Goal: Communication & Community: Ask a question

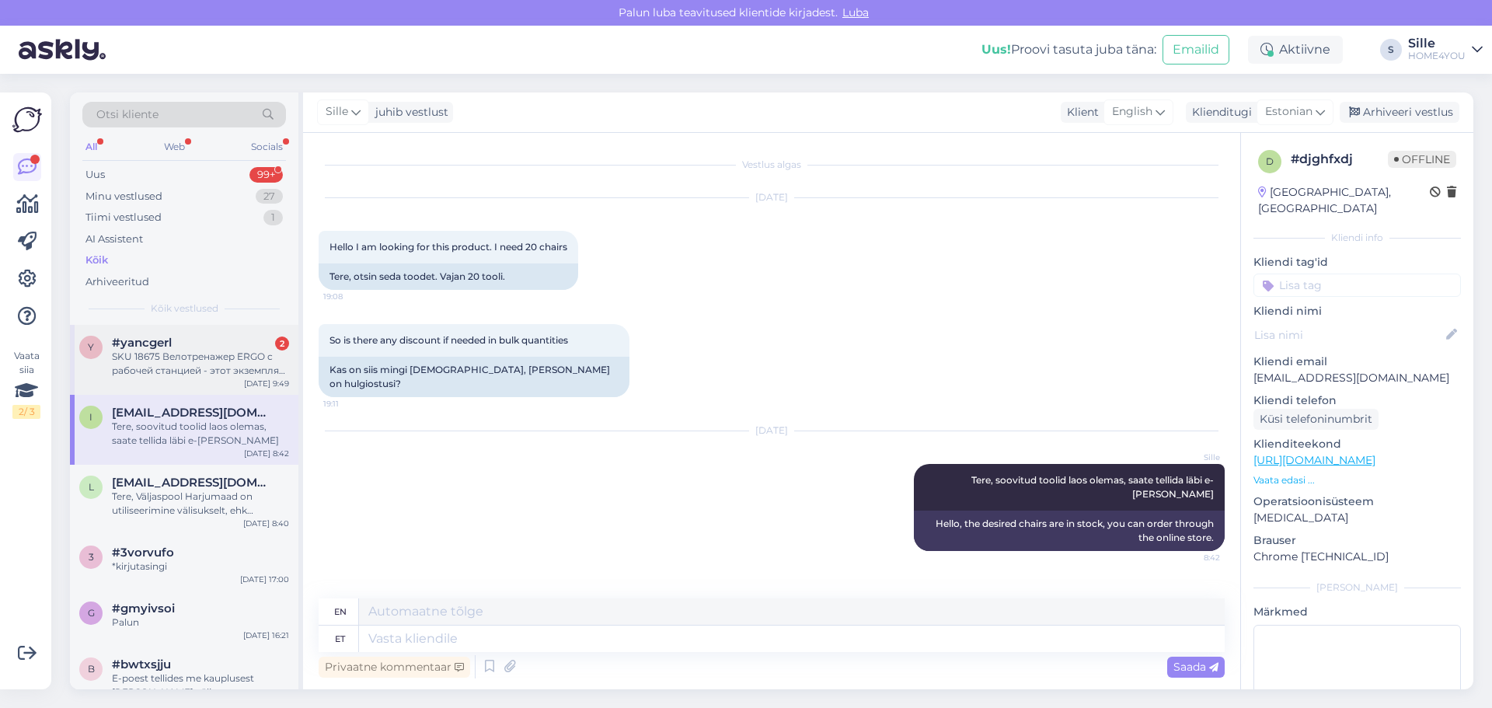
click at [200, 370] on div "SKU 18675 Велотренажер ERGO с рабочей станцией - этот экземпляр, который стоит …" at bounding box center [200, 364] width 177 height 28
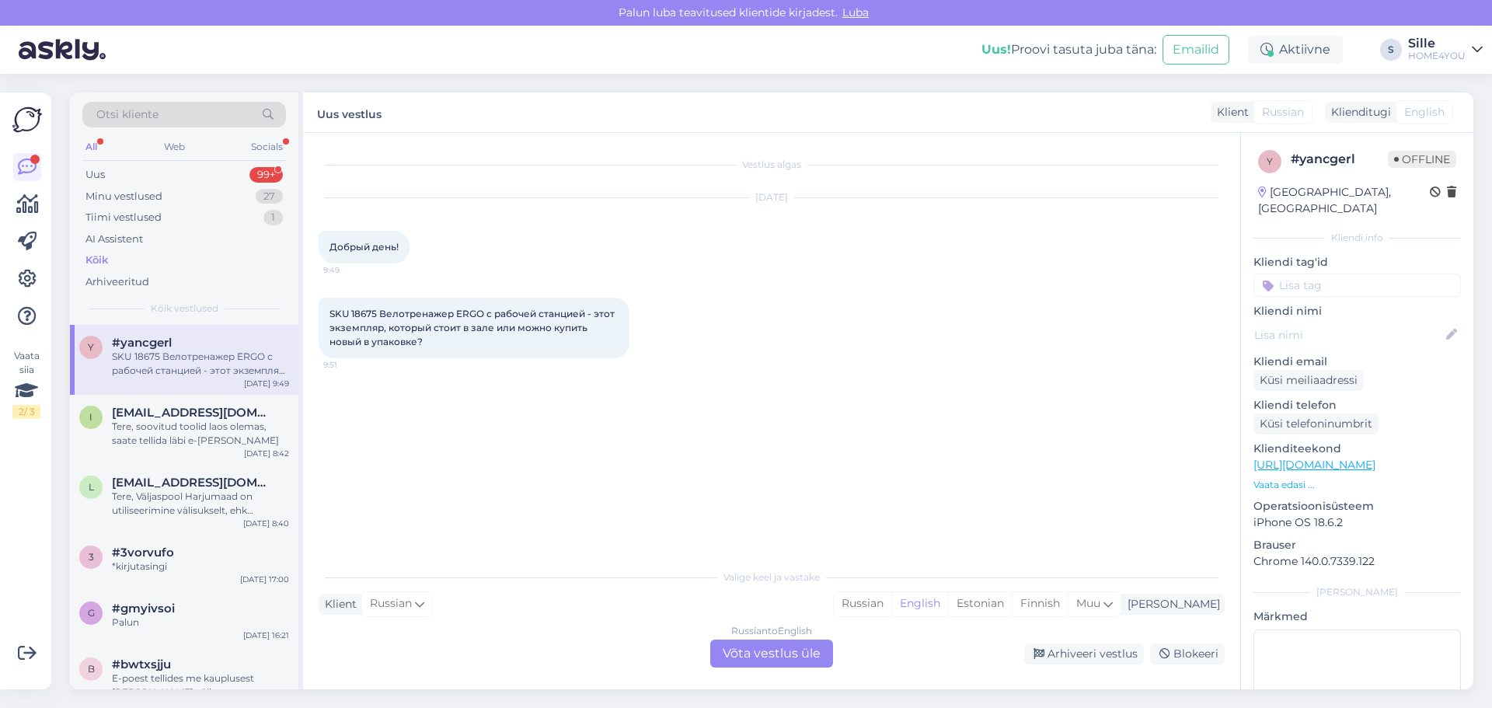
click at [757, 651] on div "Russian to English Võta vestlus üle" at bounding box center [771, 654] width 123 height 28
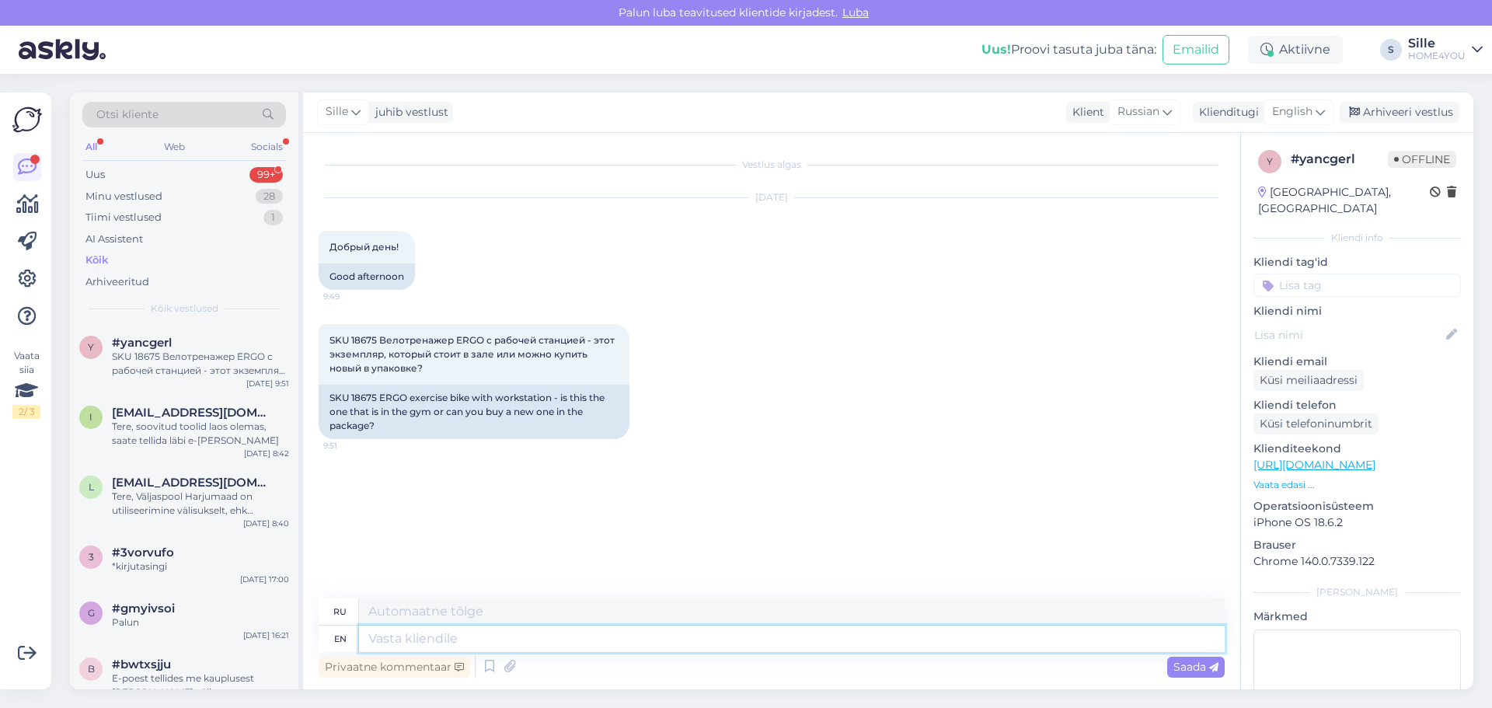
click at [557, 638] on textarea at bounding box center [792, 639] width 866 height 26
click at [1321, 113] on icon at bounding box center [1320, 111] width 9 height 17
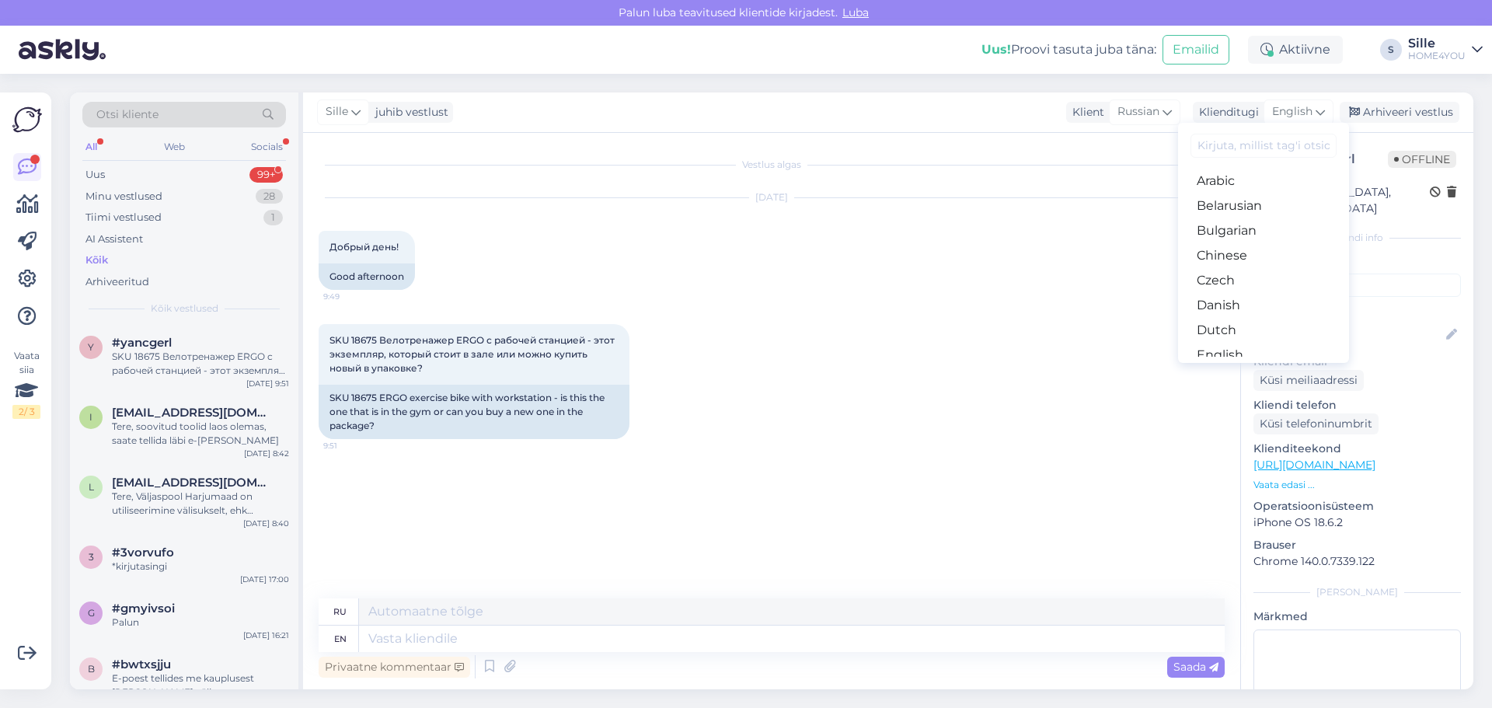
drag, startPoint x: 1257, startPoint y: 304, endPoint x: 1185, endPoint y: 354, distance: 88.2
click at [1257, 368] on link "Estonian" at bounding box center [1263, 380] width 171 height 25
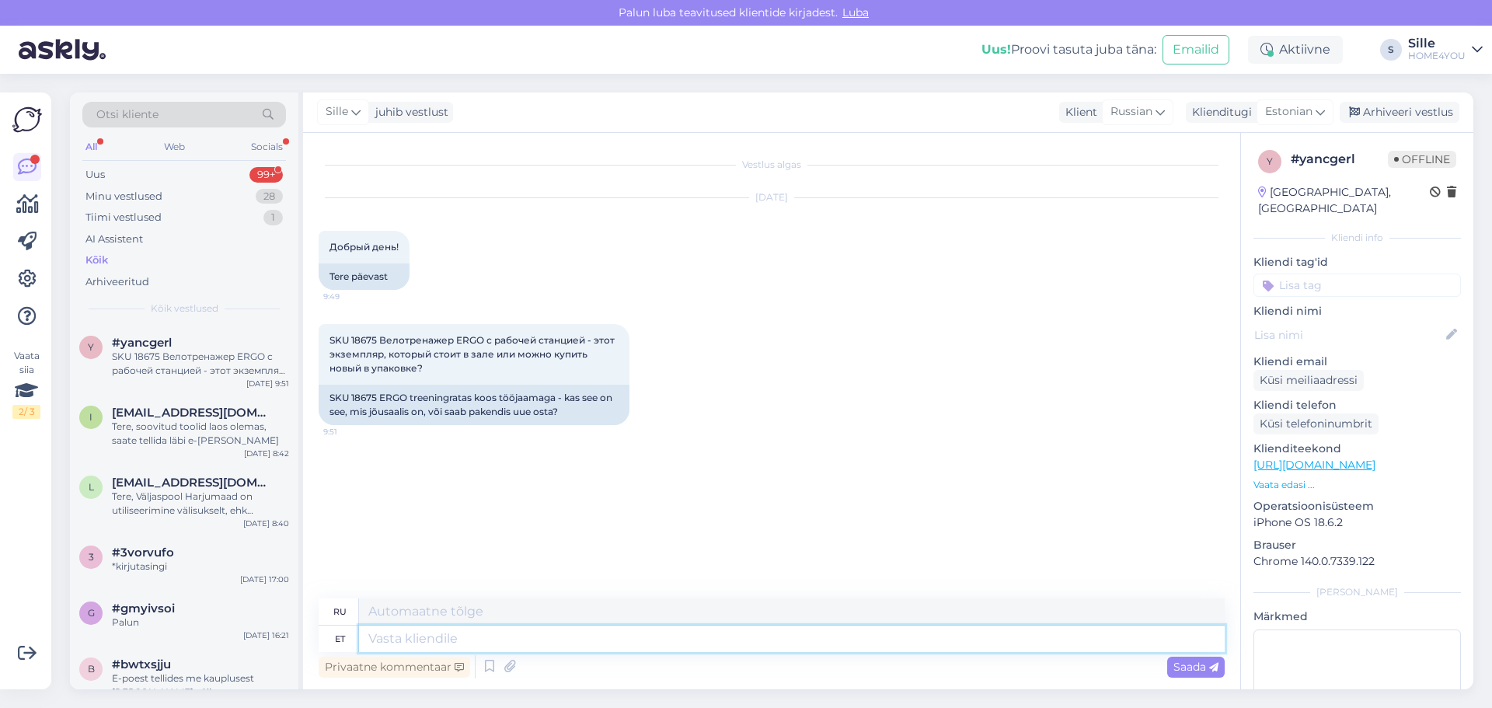
click at [568, 641] on textarea at bounding box center [792, 639] width 866 height 26
click at [1289, 459] on div "Klienditeekond [URL][DOMAIN_NAME] Vaata edasi ..." at bounding box center [1356, 466] width 207 height 51
click at [1288, 458] on link "[URL][DOMAIN_NAME]" at bounding box center [1314, 465] width 122 height 14
click at [508, 644] on textarea at bounding box center [792, 639] width 866 height 26
type textarea "Tere,"
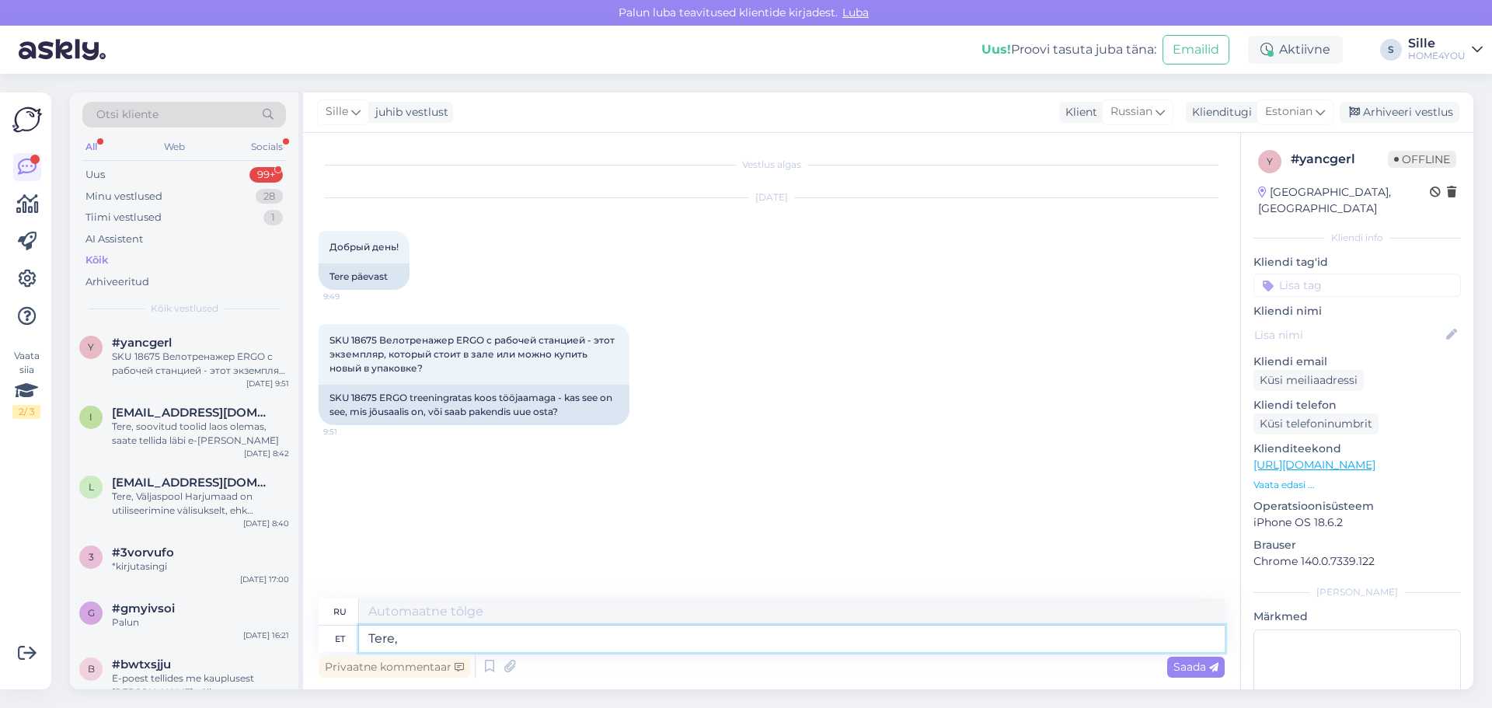
type textarea "Привет"
type textarea "Tere, s"
type textarea "Привет,"
type textarea "[PERSON_NAME], soovitud t"
type textarea "Привет, желанный"
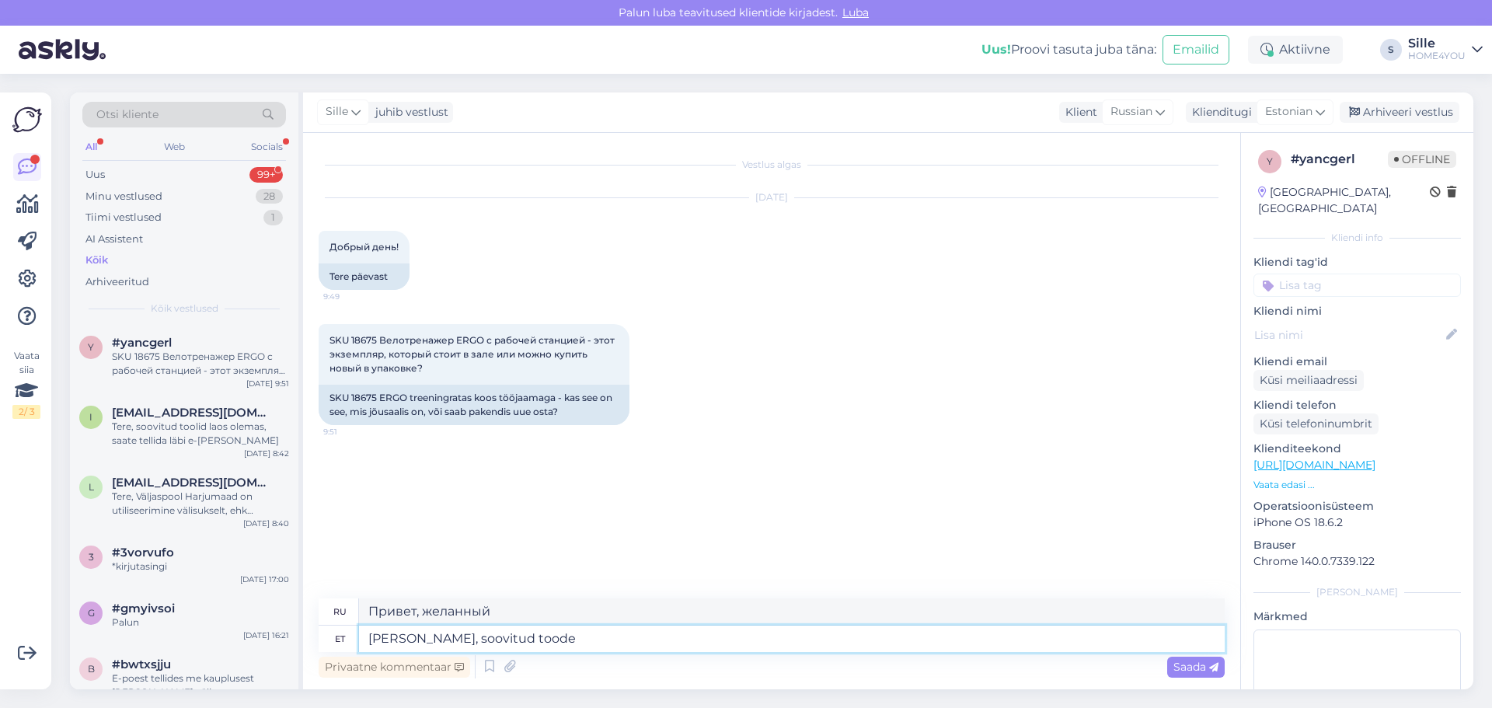
type textarea "[PERSON_NAME], soovitud toode"
type textarea "Здравствуйте, желаемый продукт"
type textarea "[PERSON_NAME], soovitud toode Tähesaju"
type textarea "Здравствуйте, желаемый продукт — Star Brain."
type textarea "[PERSON_NAME], soovitud toode Tähesaju kaupluses"
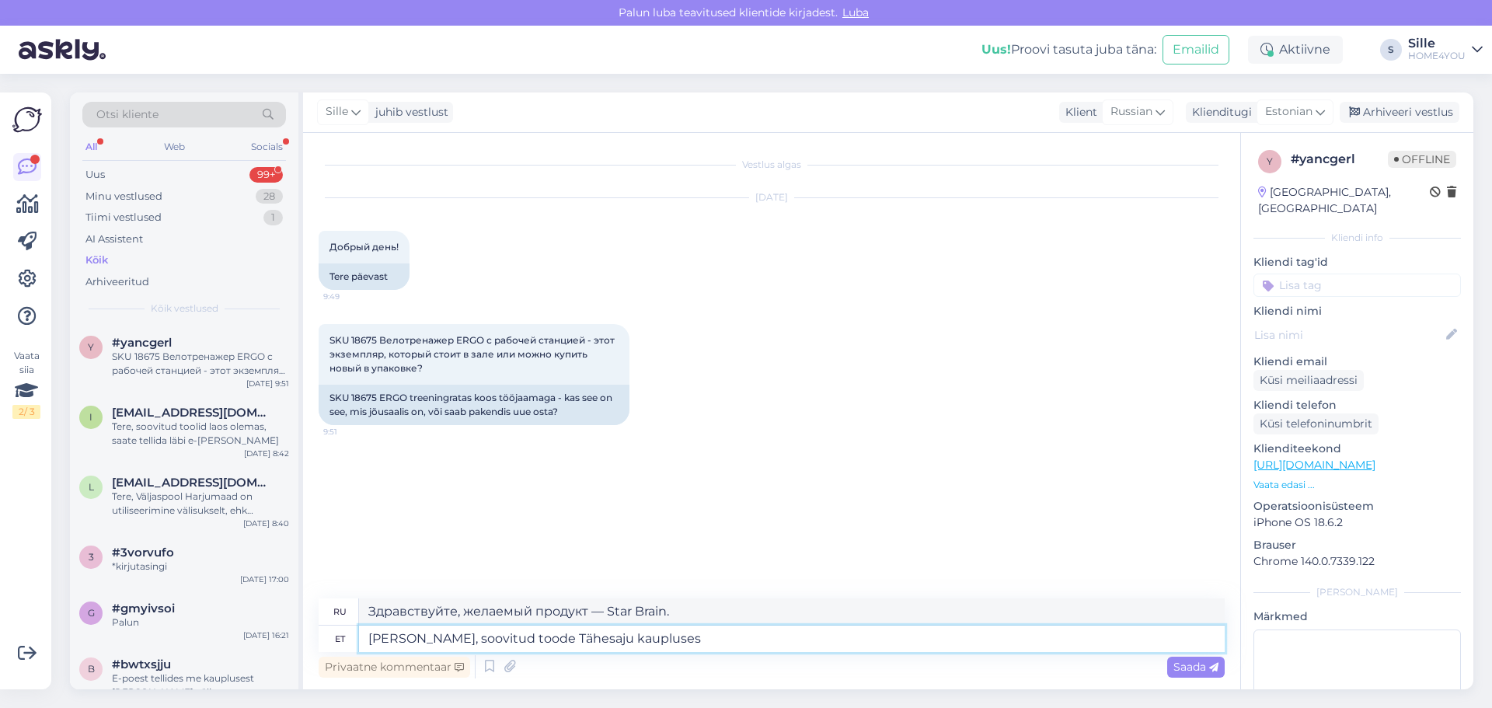
type textarea "Здравствуйте, нужный вам товар находится в магазине Tähesaju."
type textarea "[PERSON_NAME], soovitud toode Tähesaju kaupluses viimane"
type textarea "Здравствуйте, нужный вам товар последний в магазине Tähesaju."
type textarea "[PERSON_NAME], soovitud toode Tähesaju kaupluses viimane näidis"
type textarea "Здравствуйте, интересующий вас товар - последний образец в магазине Tähesaju."
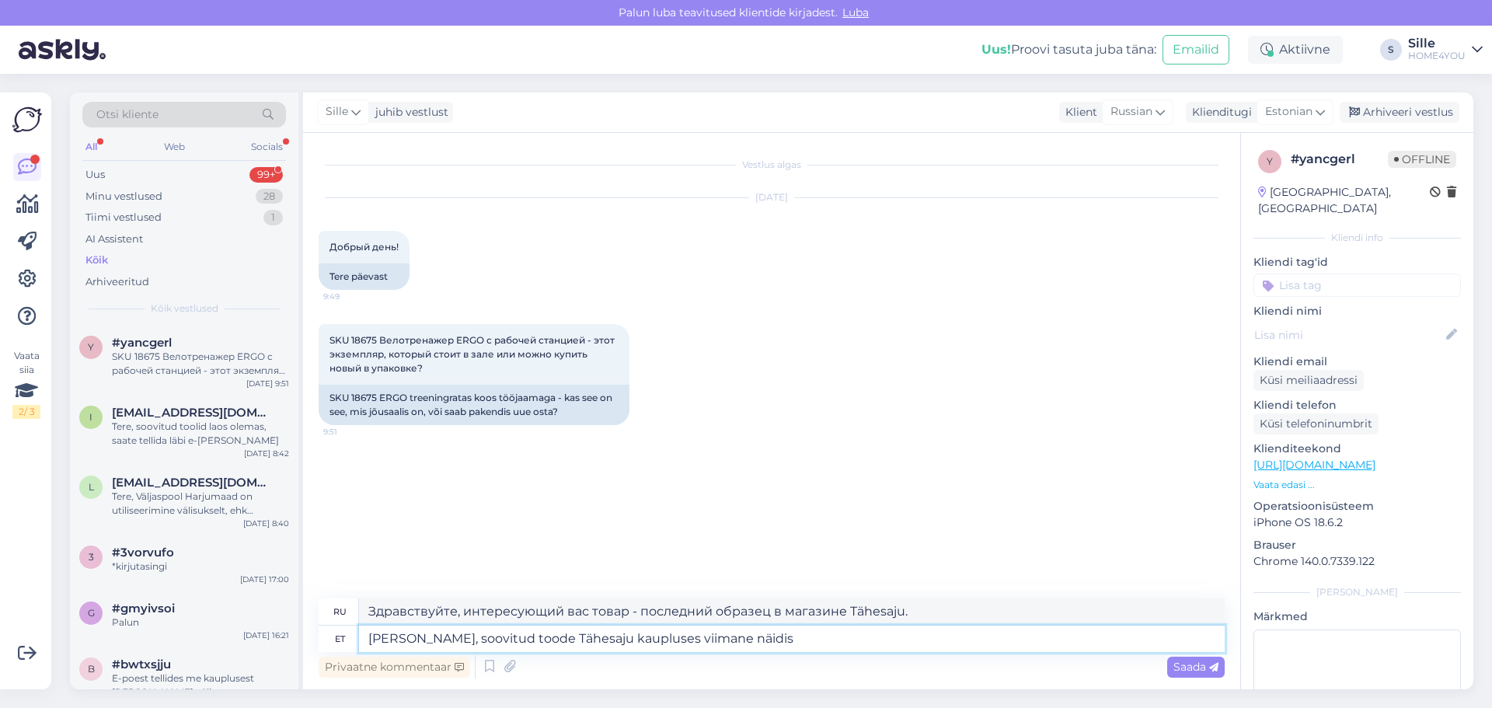
type textarea "[PERSON_NAME], soovitud toode Tähesaju kaupluses viimane näidis."
type textarea "Здравствуйте, запрошенный вами товар является последним образцом в магазине Täh…"
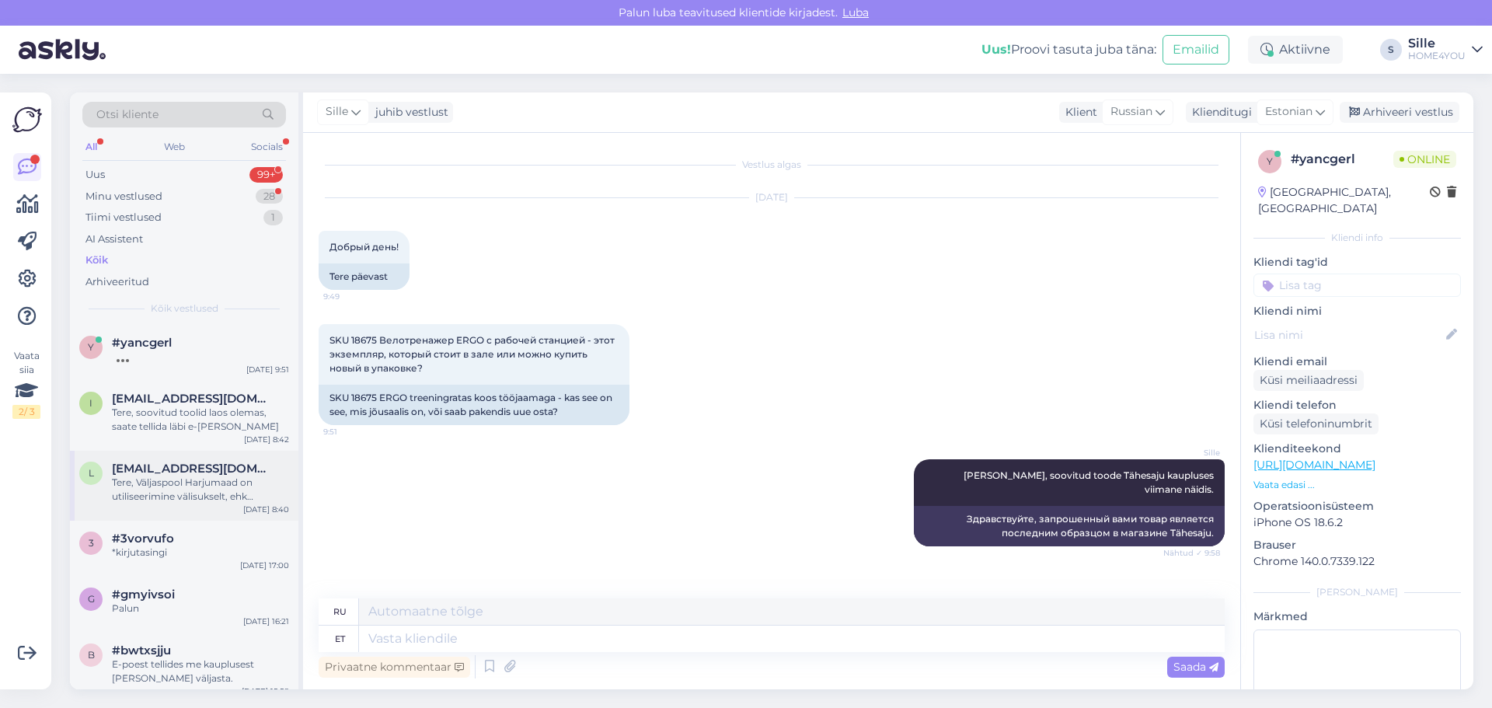
click at [179, 475] on span "[EMAIL_ADDRESS][DOMAIN_NAME]" at bounding box center [193, 469] width 162 height 14
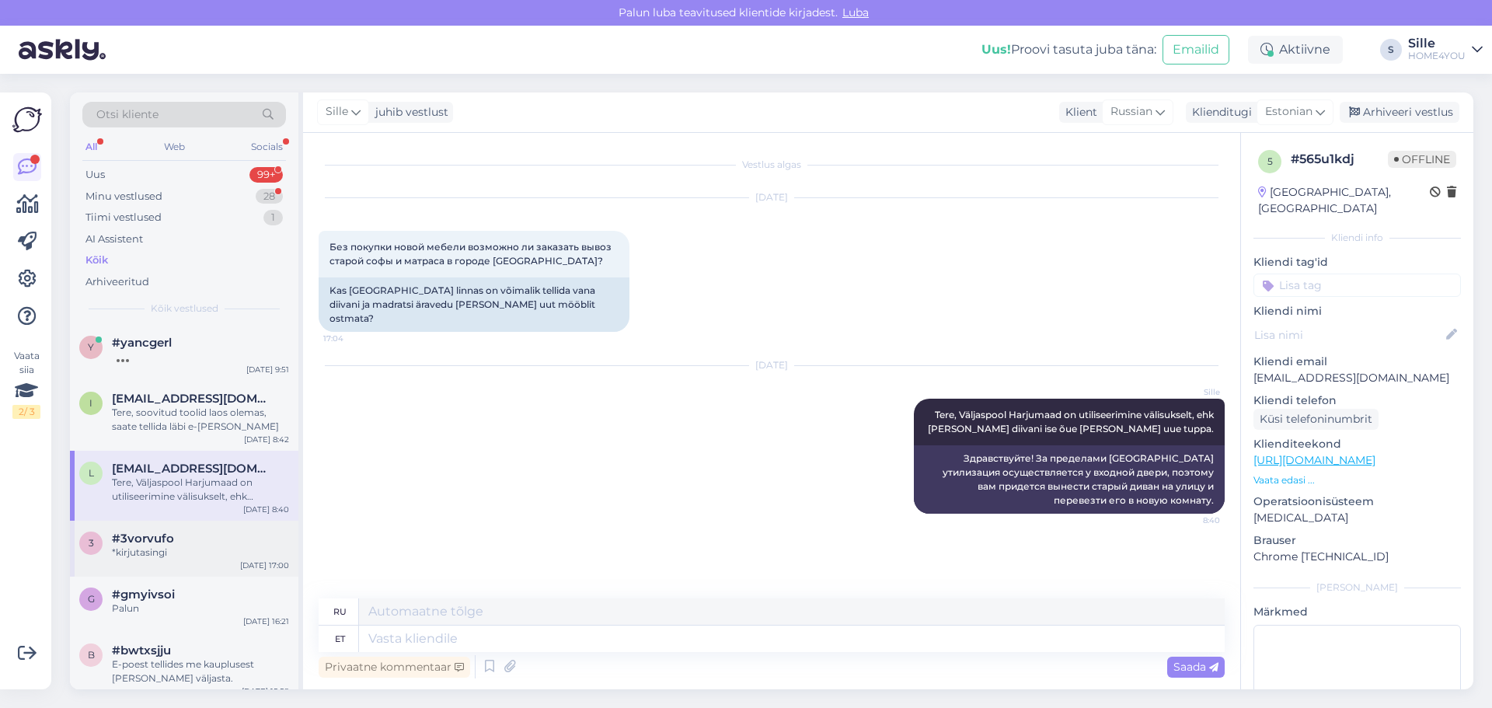
click at [191, 536] on div "#3vorvufo" at bounding box center [200, 539] width 177 height 14
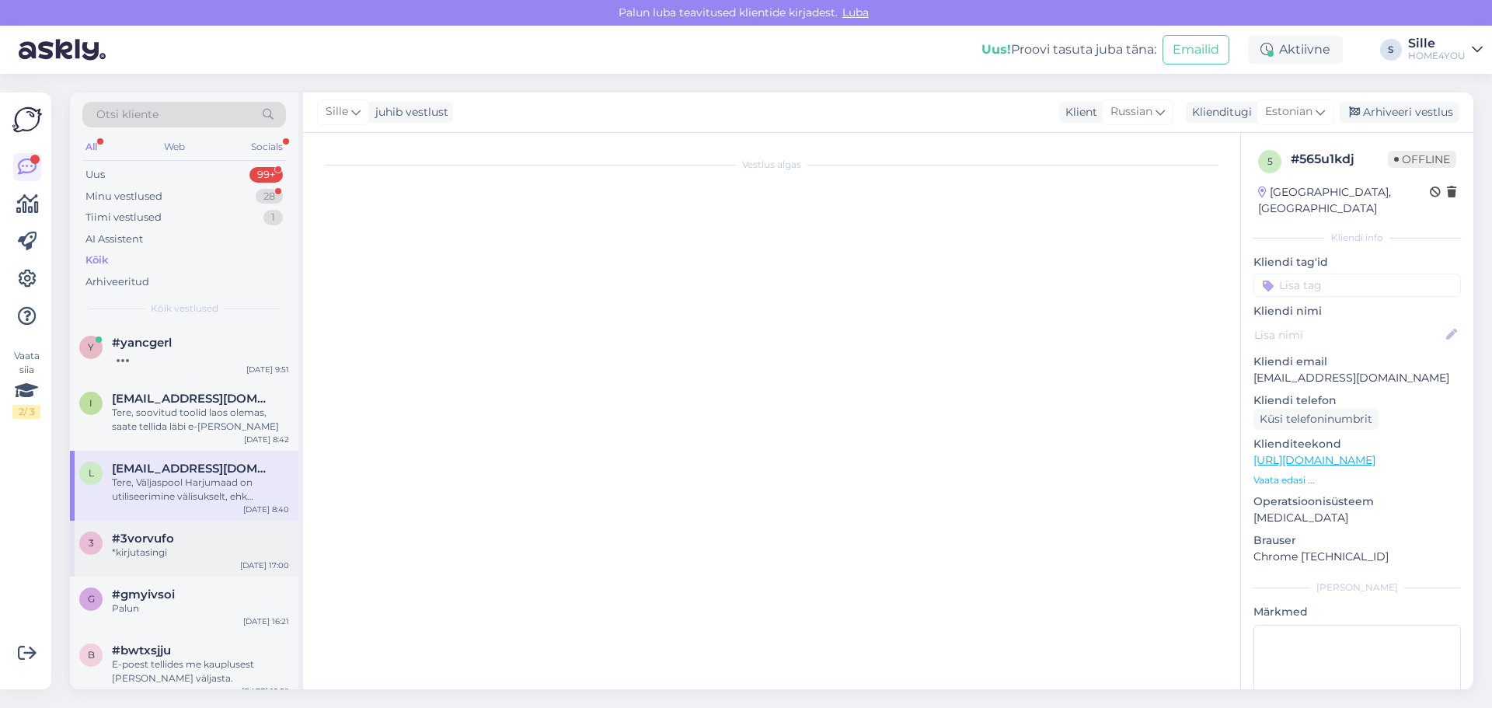
scroll to position [856, 0]
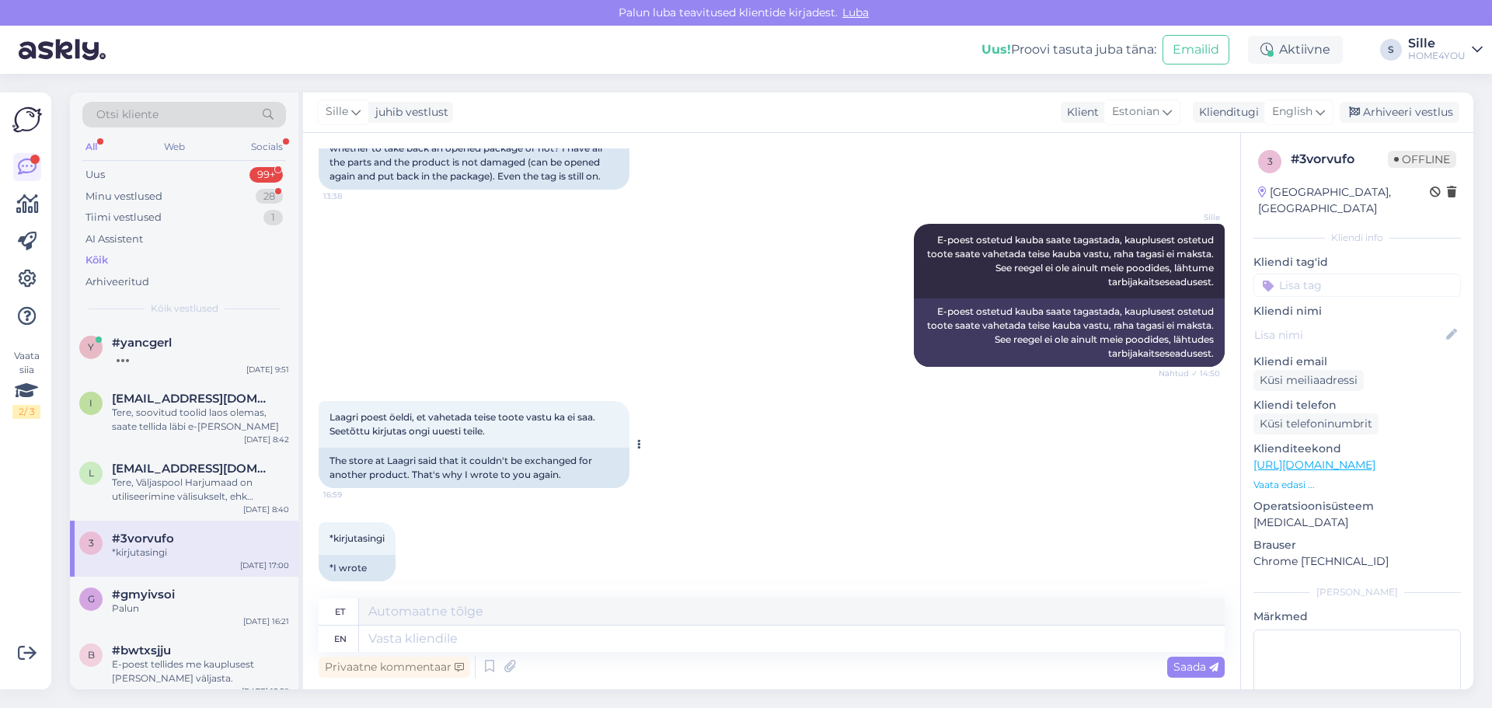
click at [490, 419] on div "Laagri poest öeldi, et vahetada teise toote vastu ka ei saa. Seetõttu kirjutas …" at bounding box center [474, 424] width 311 height 47
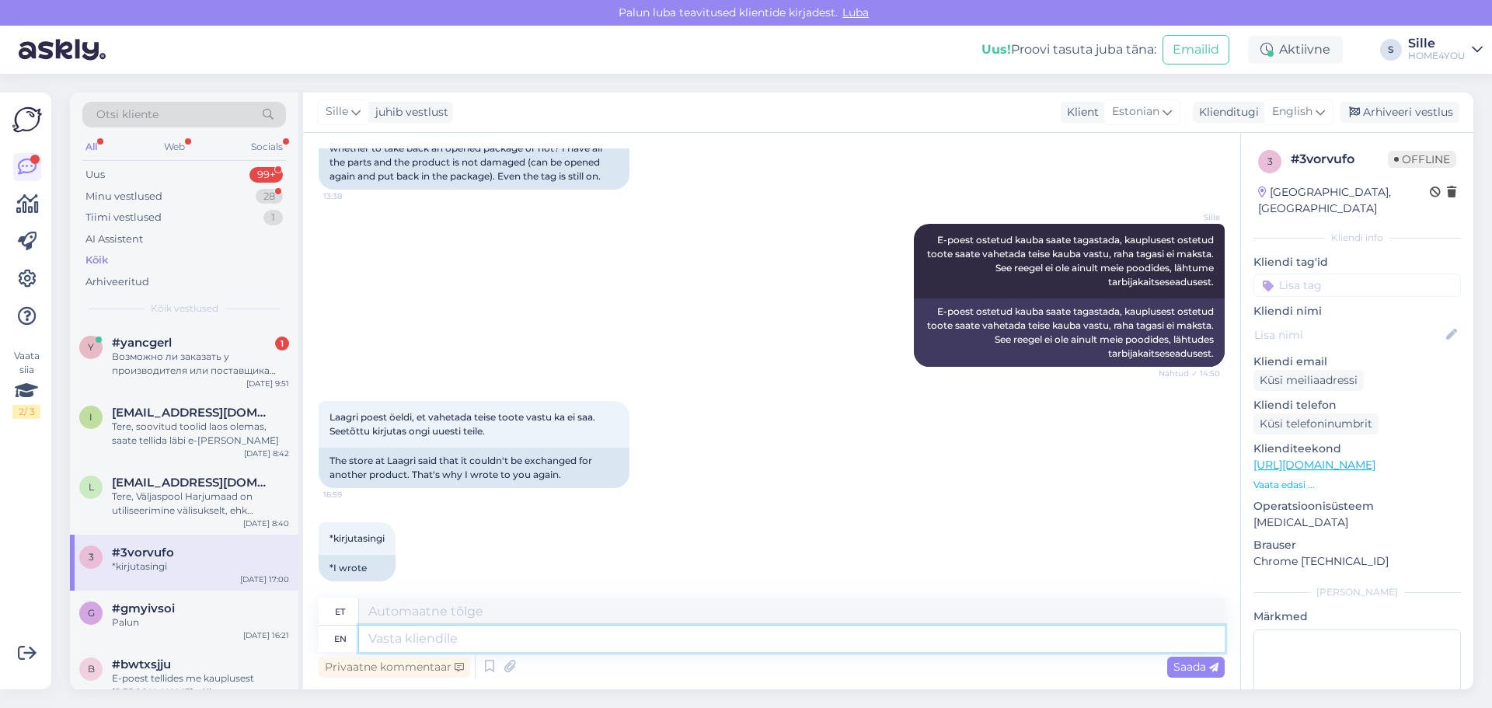
click at [556, 643] on textarea at bounding box center [792, 639] width 866 height 26
type textarea "Tere,"
type textarea "Tere"
type textarea "Tere,"
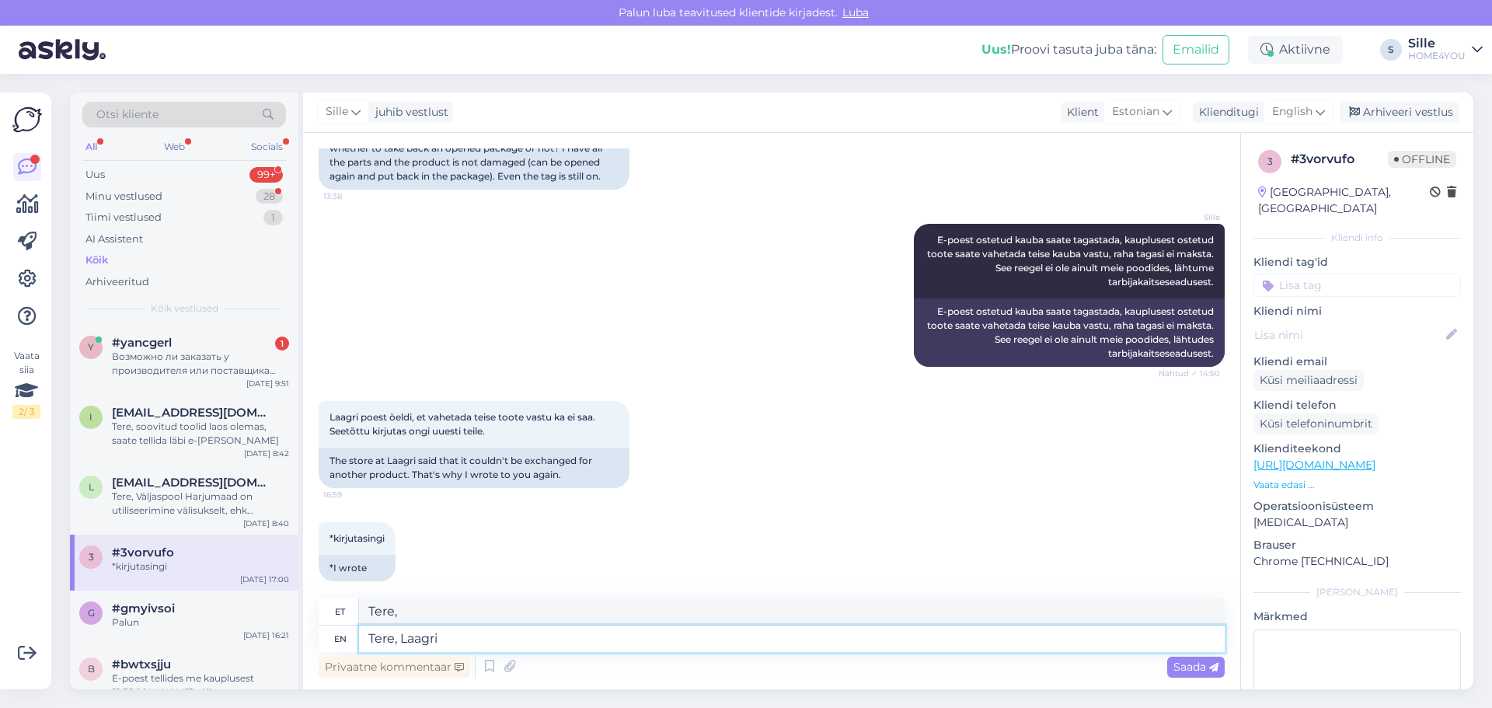
type textarea "Tere, Laagri p"
type textarea "Tere, Laagri"
type textarea "Tere, Laagri pood"
type textarea "Tere, Laagri pood ütles t"
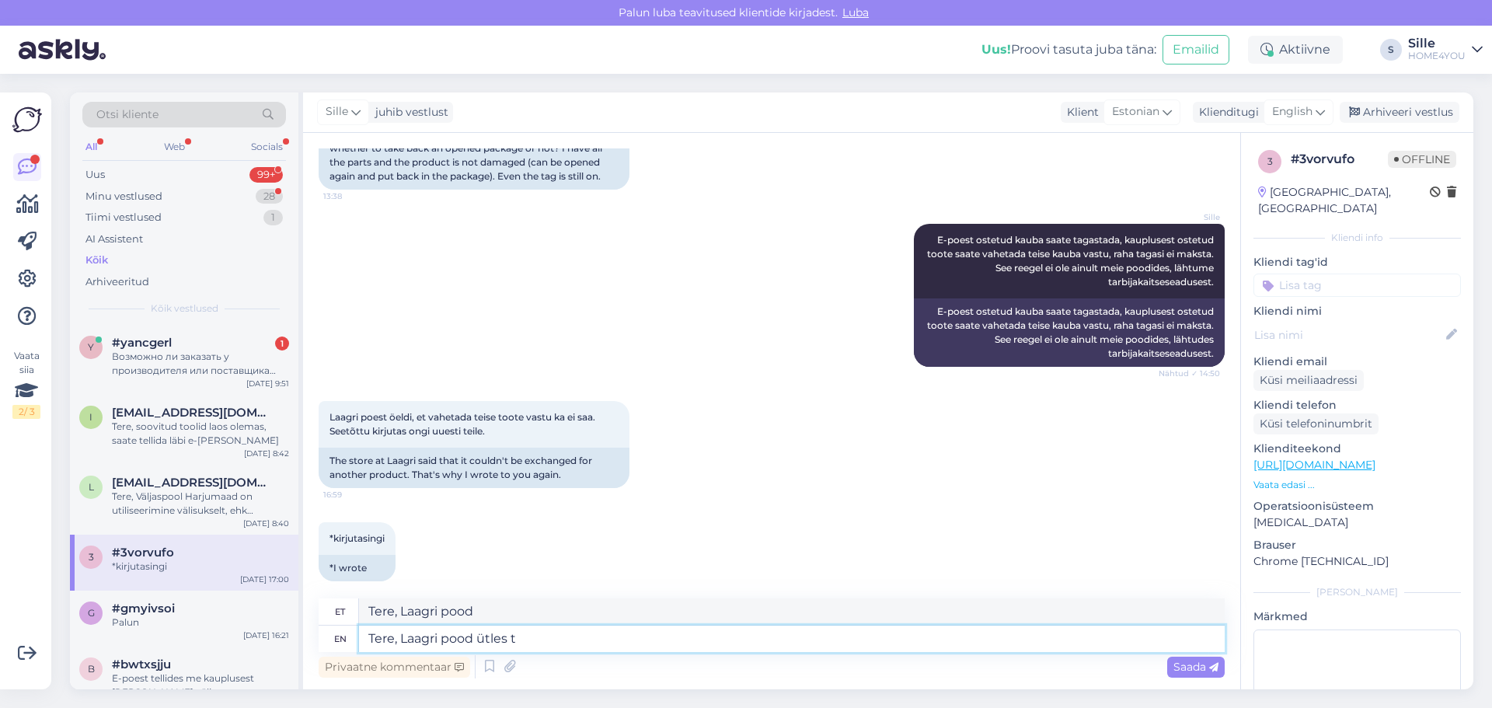
type textarea "Tere, Laagri pood ütled"
type textarea "Tere, Laagri pood ütles te"
type textarea "Tere, Laagri pood ütleb te"
type textarea "Tere, Laagri pood ütles te polnud"
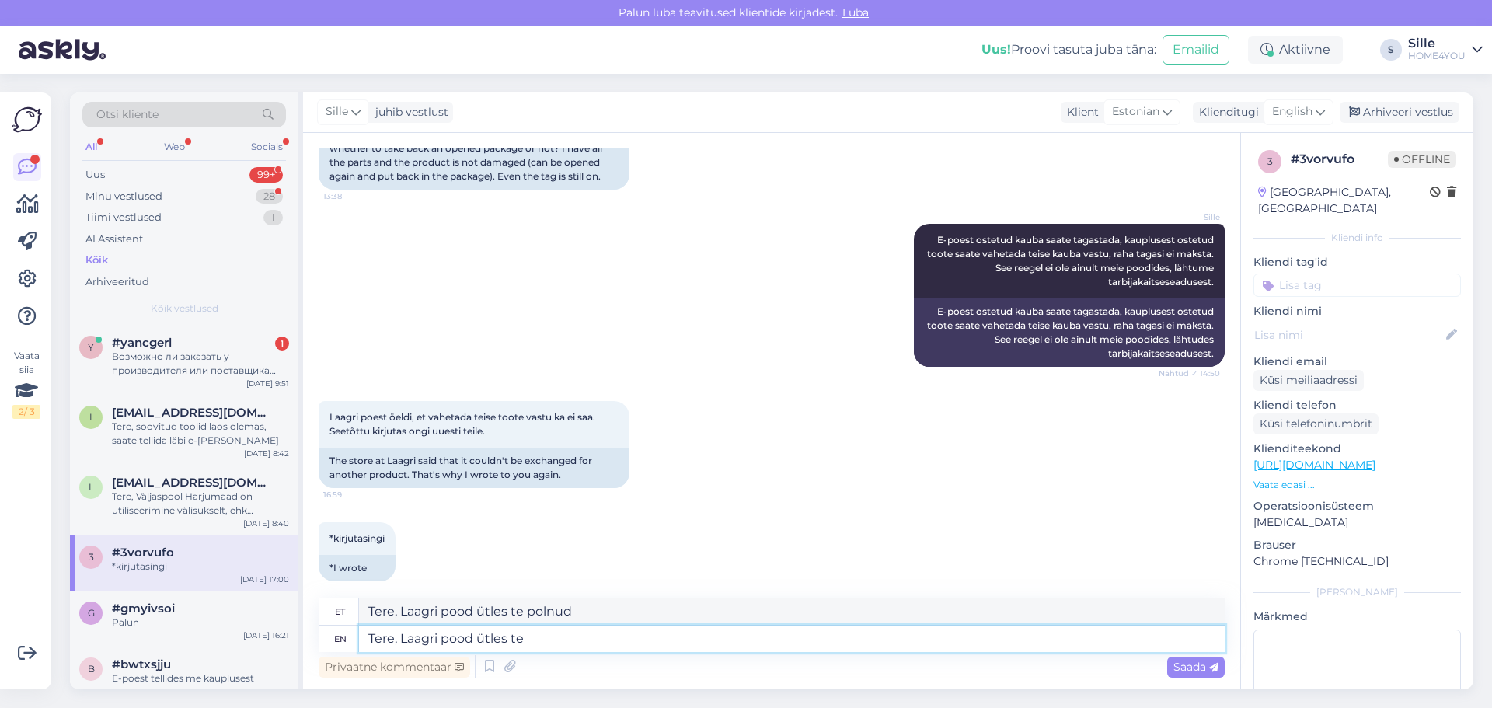
type textarea "Tere, Laagri pood ütles t"
type textarea "Tere, Laagri pood ütleb te"
type textarea "Tere, Laagri pood ütles"
type textarea "Tere, Laagri pood ütled"
type textarea "Tere, Laagri pood ütles te"
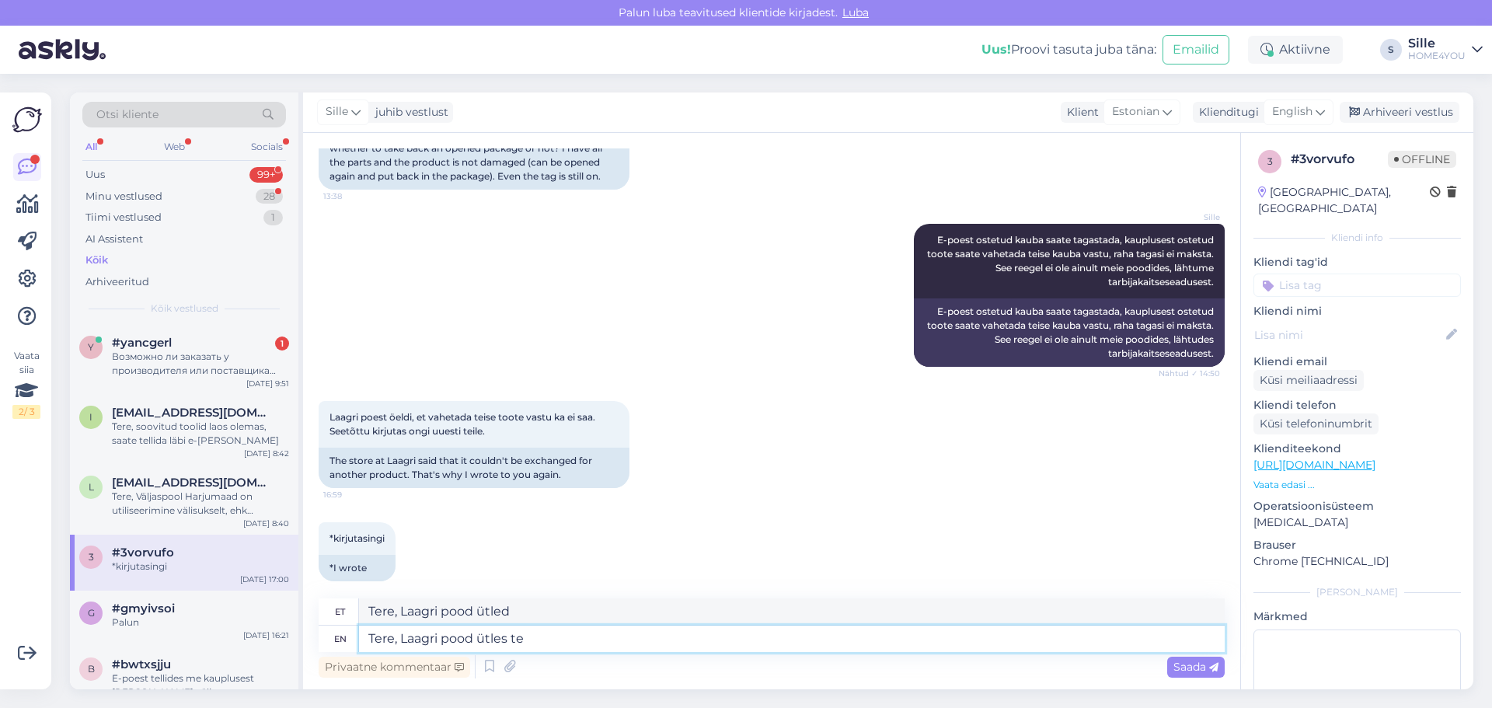
type textarea "Tere, Laagri pood ütleb te"
type textarea "Tere, Laagri pood ütles te küsisiste"
type textarea "Tere, Laagri pood ütles te küsisiste tagastuse k"
type textarea "Tere, Laagri pood ütles te küsisiste tagastuse"
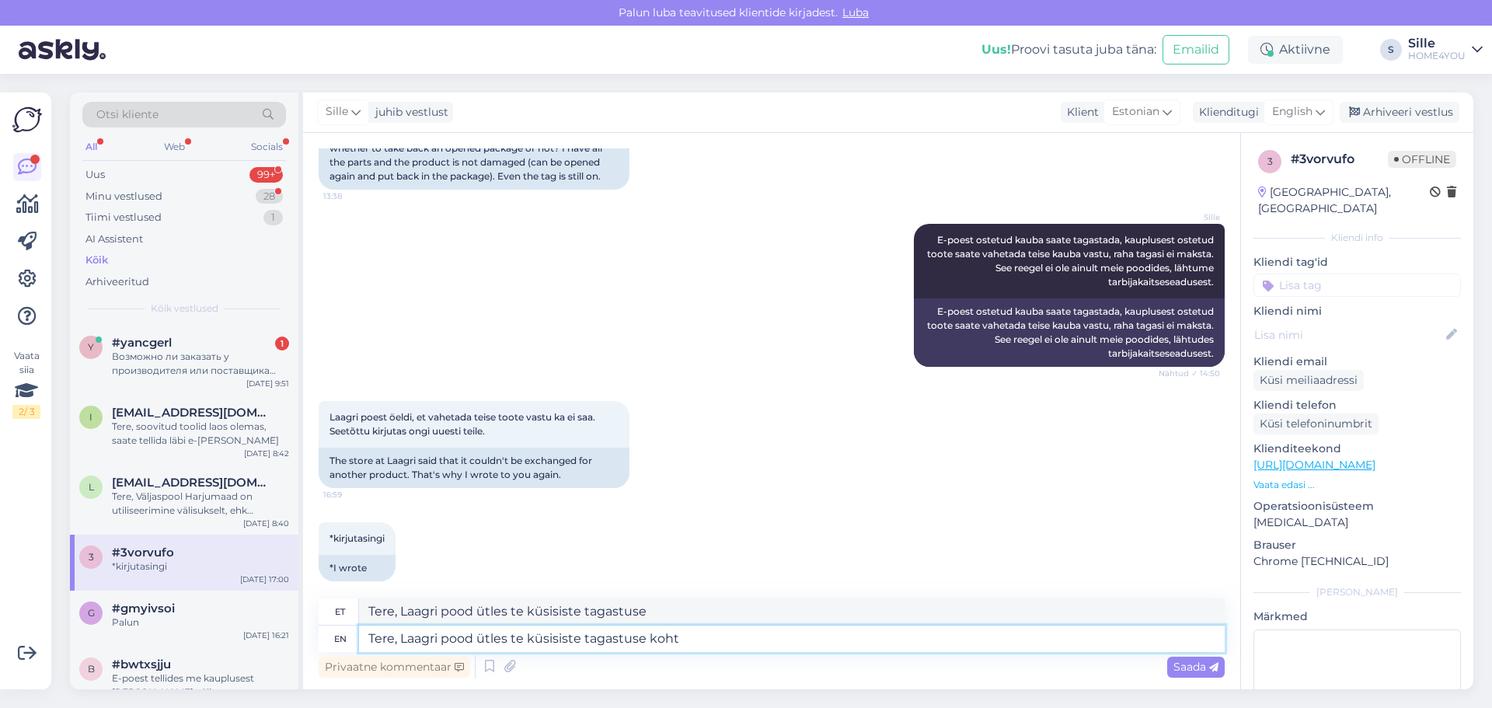
type textarea "Tere, Laagri pood ütles te küsisiste tagastuse kohta"
type textarea "Tere, Laagri pood ütles te küsisiste tagastuse [PERSON_NAME] n"
type textarea "Tere, Laagri pood ütles te küsisiste tagastuse [PERSON_NAME]"
type textarea "Tere, Laagri pood ütles te küsisiste tagastuse [PERSON_NAME] nad"
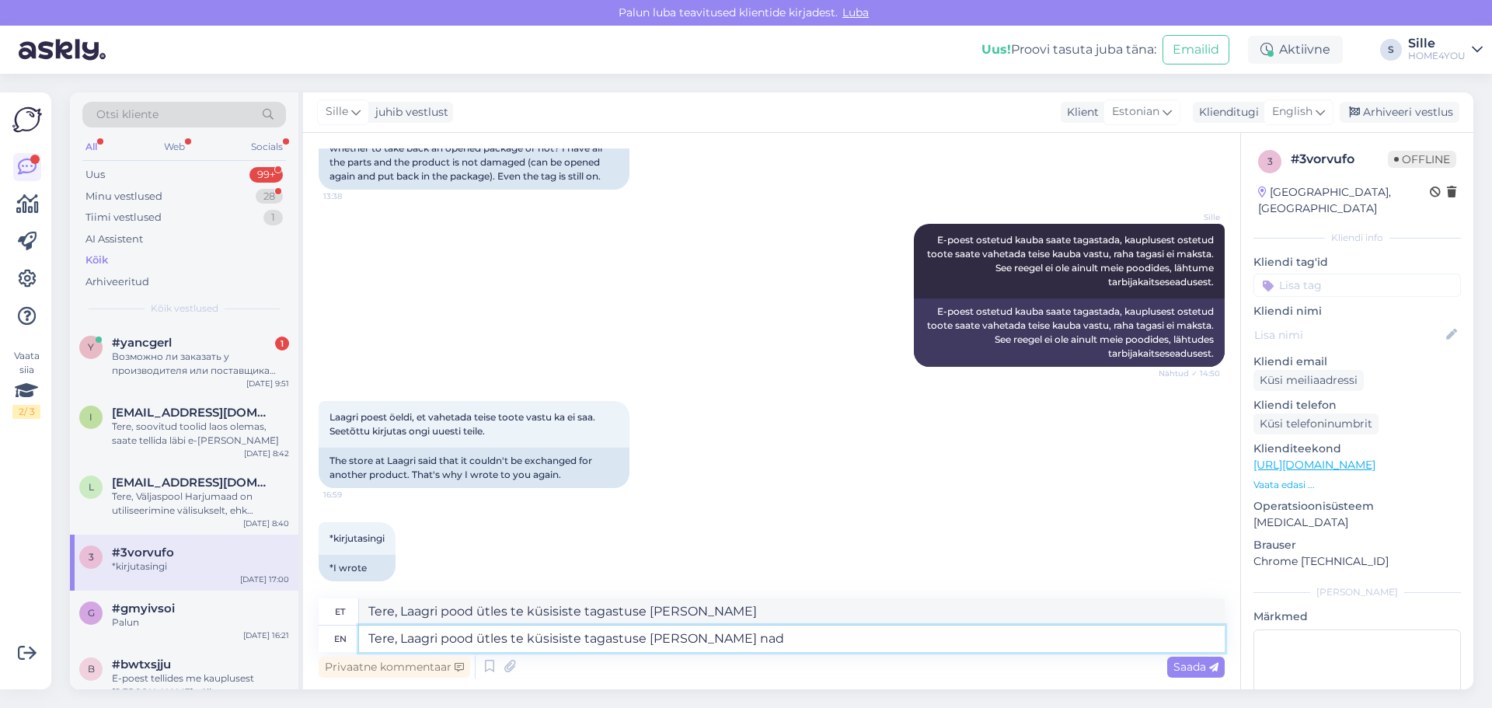
type textarea "Tere, Laagri pood ütles te küsisiste tagastuse [PERSON_NAME] nad"
type textarea "Tere, Laagri pood ütles te küsisiste tagastuse [PERSON_NAME] nad ü"
type textarea "Tere, Laagri pood ütles te küsisiste tagastuse [PERSON_NAME] nad ütlesid"
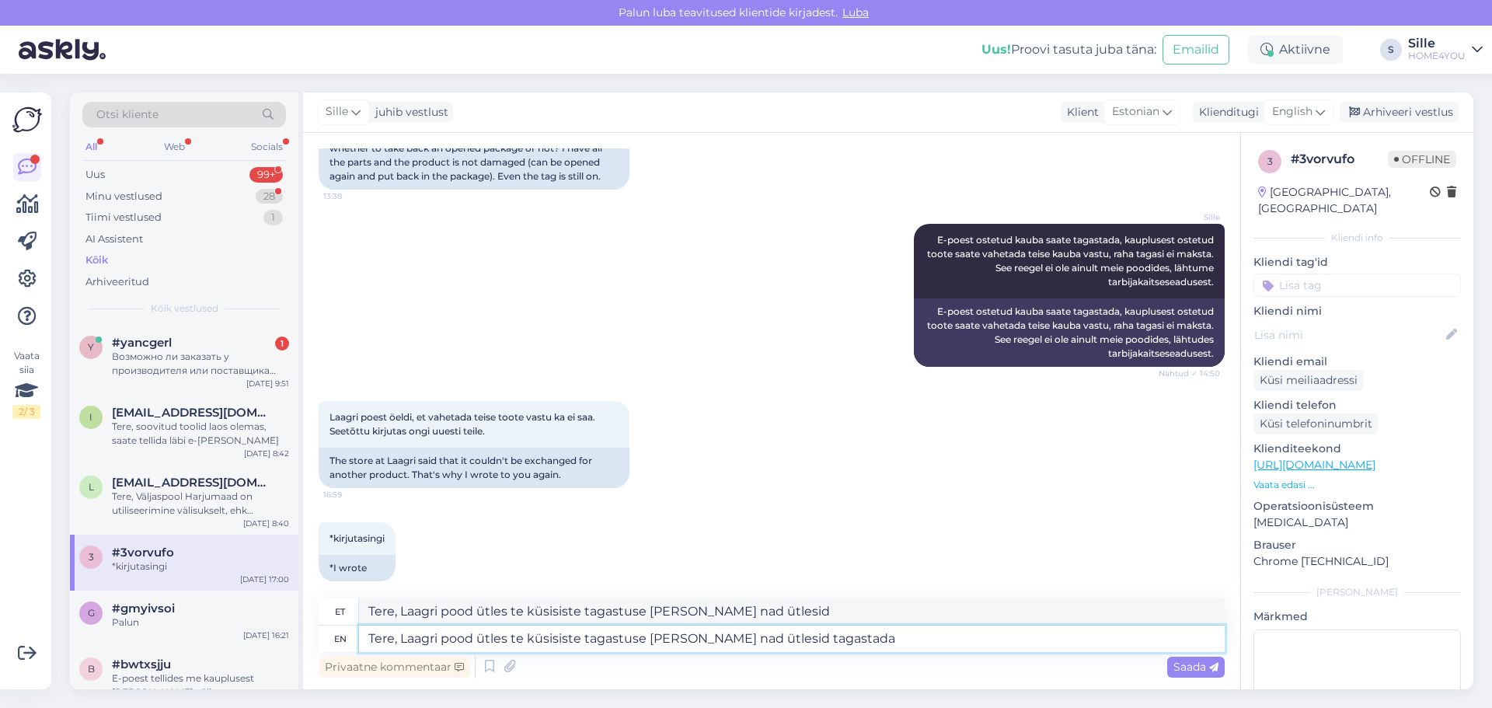
type textarea "Tere, Laagri pood ütles te küsisiste tagastuse [PERSON_NAME] nad ütlesid tagast…"
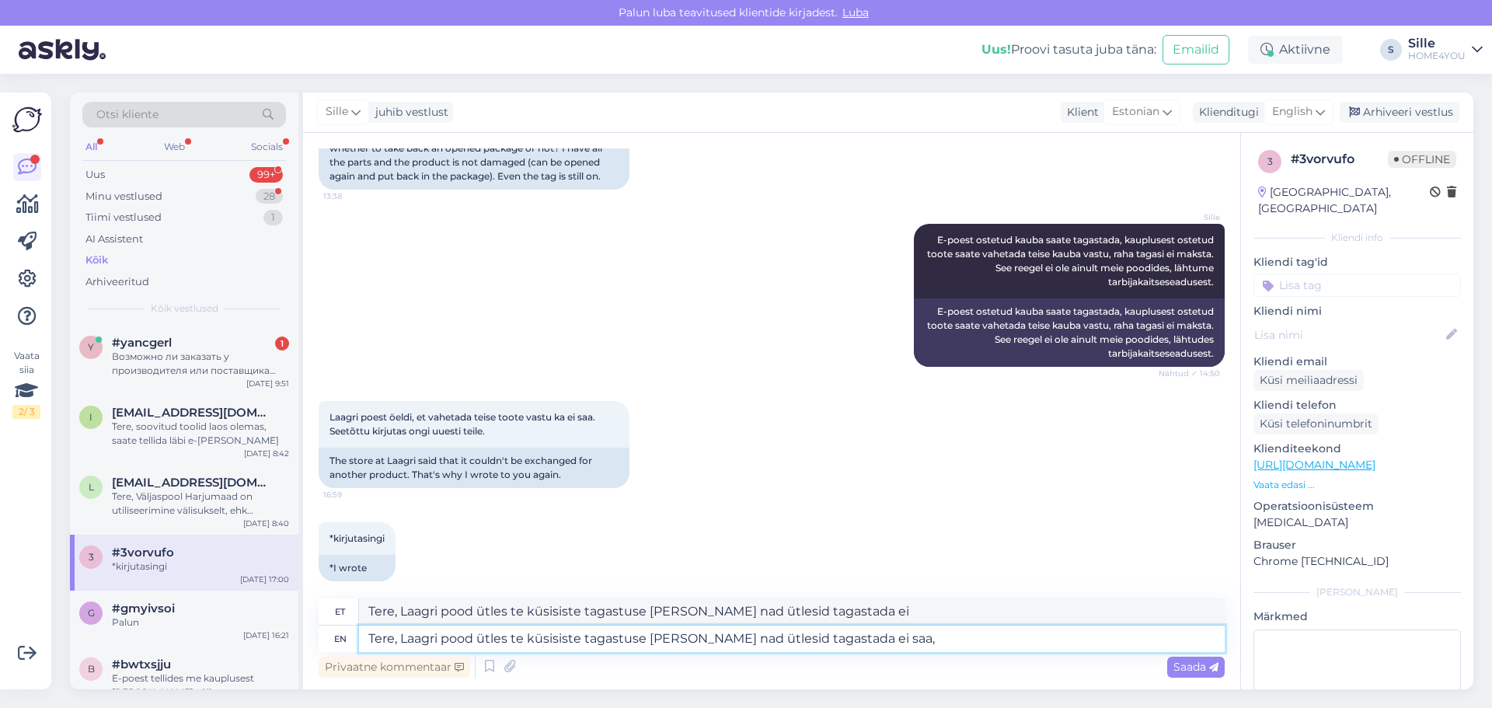
type textarea "Tere, Laagri pood ütles te küsisiste tagastuse [PERSON_NAME] nad ütlesid tagast…"
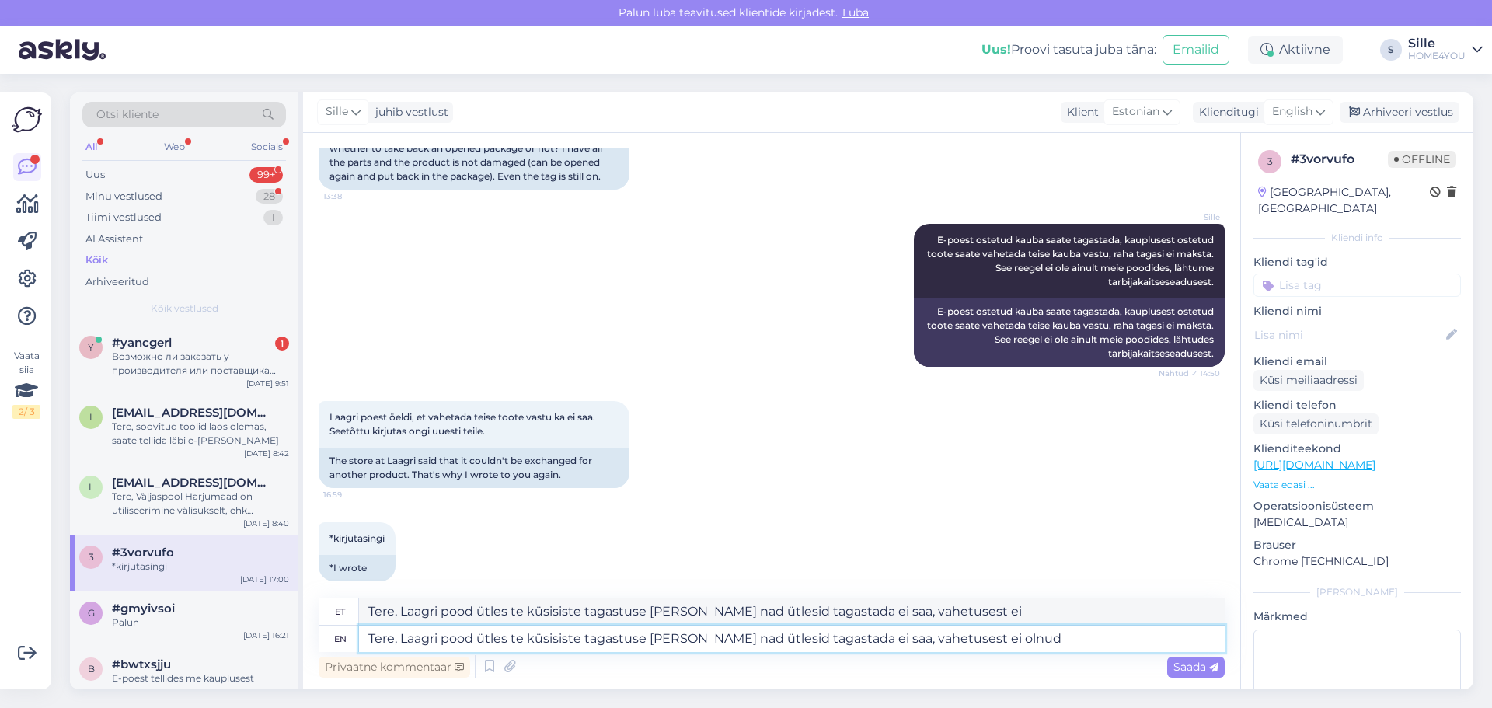
type textarea "Tere, Laagri pood ütles te küsisiste tagastuse [PERSON_NAME] nad ütlesid tagast…"
type textarea "Tere, [PERSON_NAME] pood ütles te küsisiste tagastuse [PERSON_NAME] nad ütlesid…"
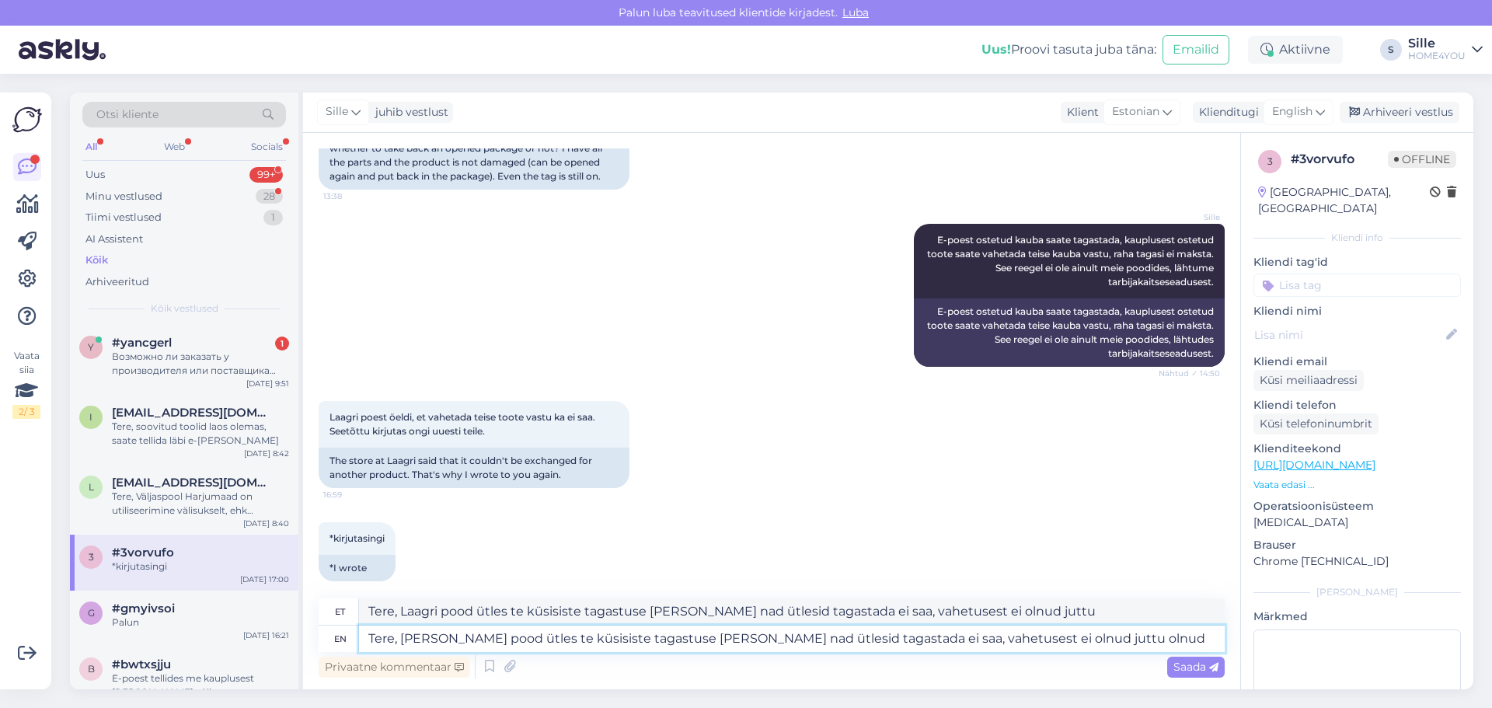
type textarea "Tere, [PERSON_NAME] pood ütles te küsisiste tagastuse [PERSON_NAME] nad ütlesid…"
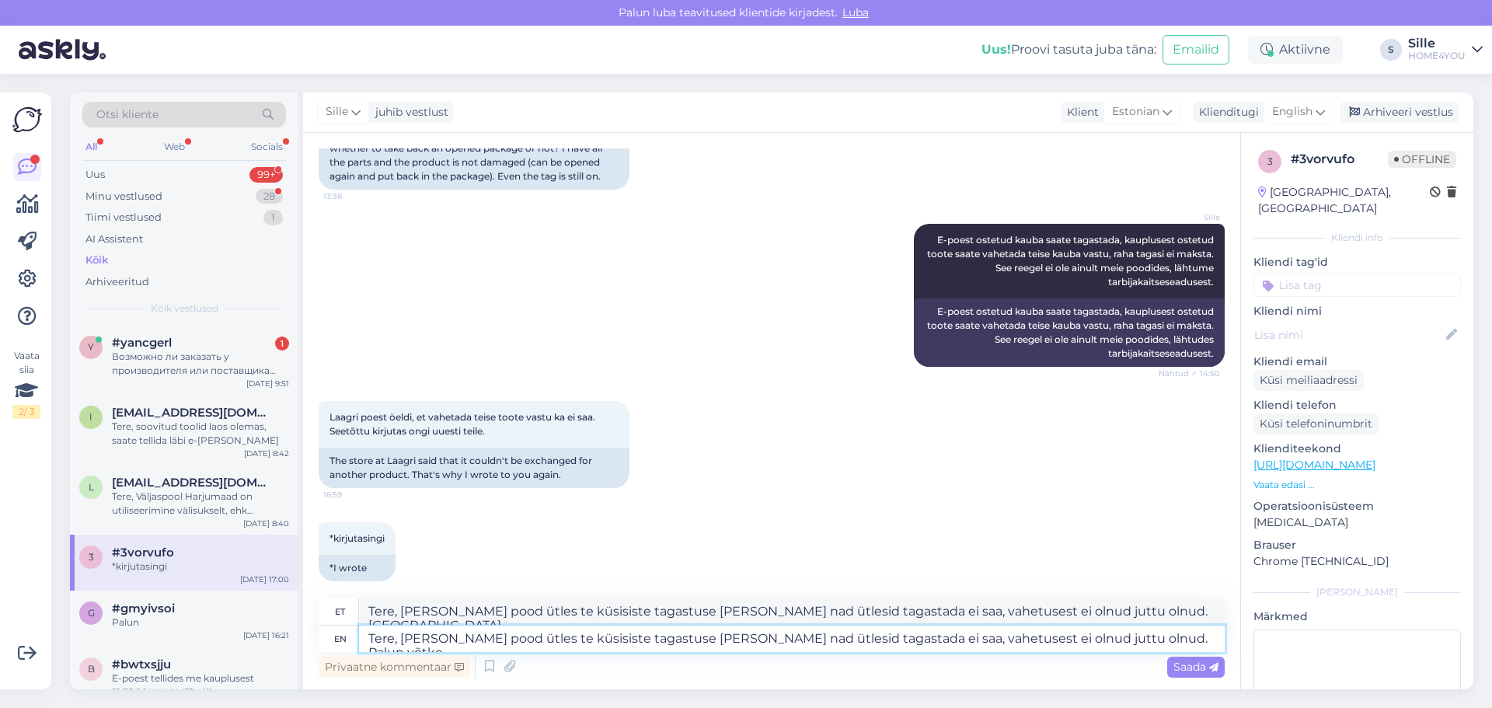
type textarea "Tere, [PERSON_NAME] pood ütles te küsisiste tagastuse [PERSON_NAME] nad ütlesid…"
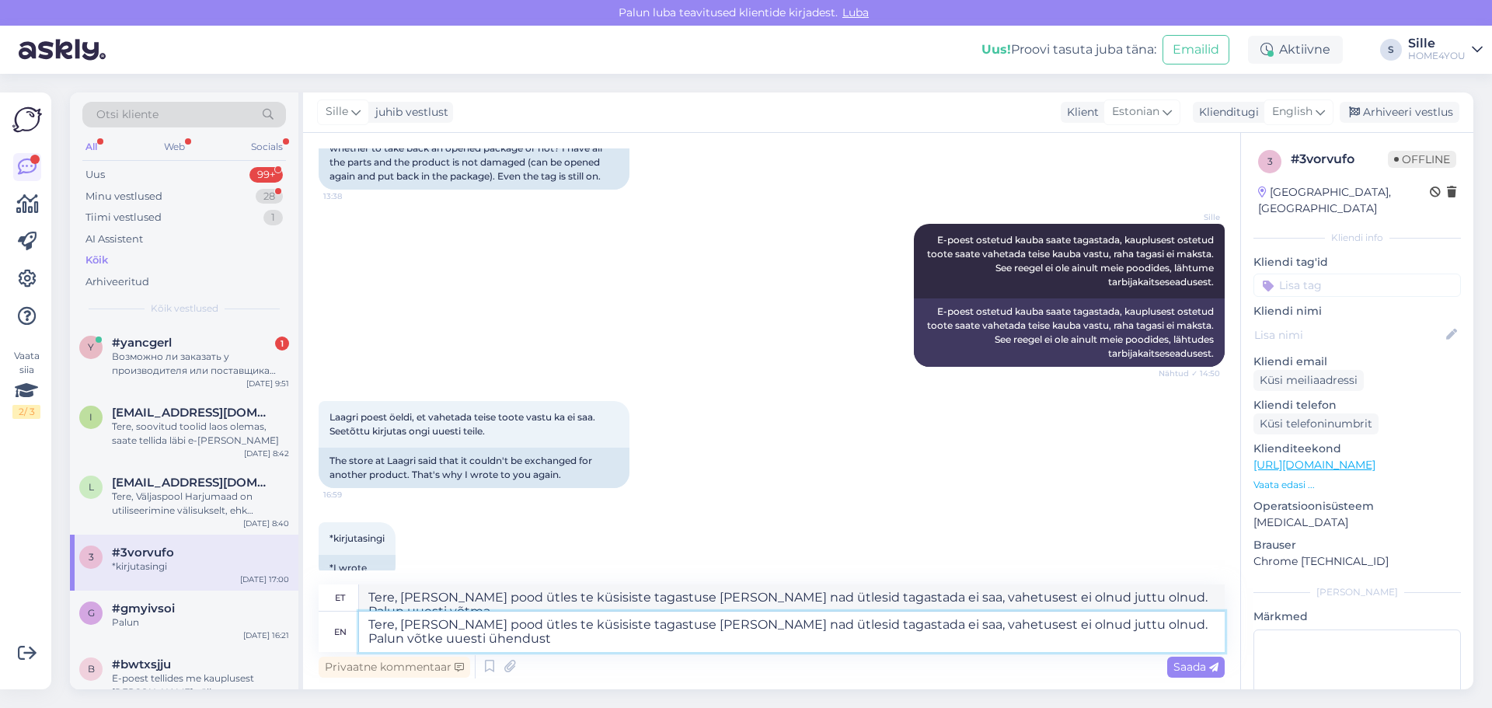
type textarea "Tere, [PERSON_NAME] pood ütles te küsisiste tagastuse [PERSON_NAME] nad ütlesid…"
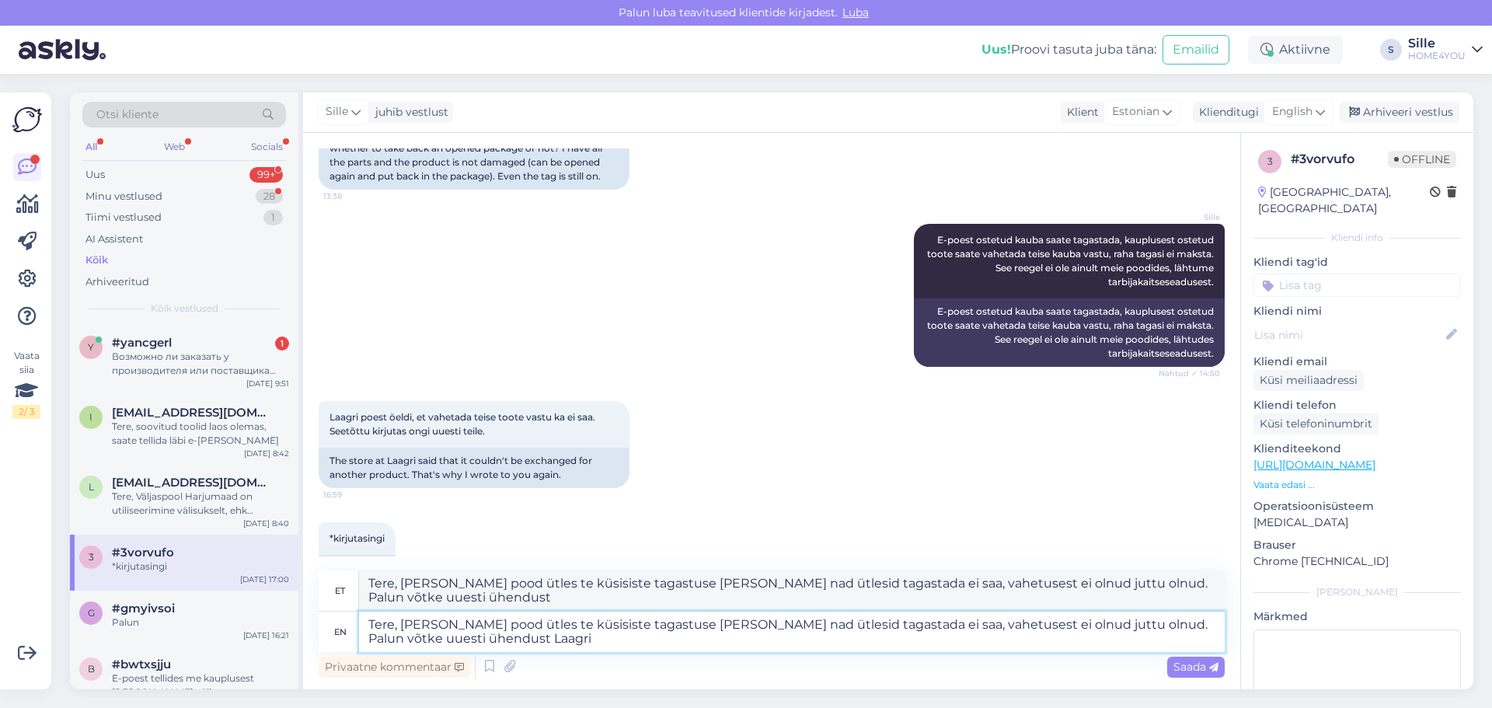
type textarea "Tere, [PERSON_NAME] pood ütles te küsisiste tagastuse [PERSON_NAME] nad ütlesid…"
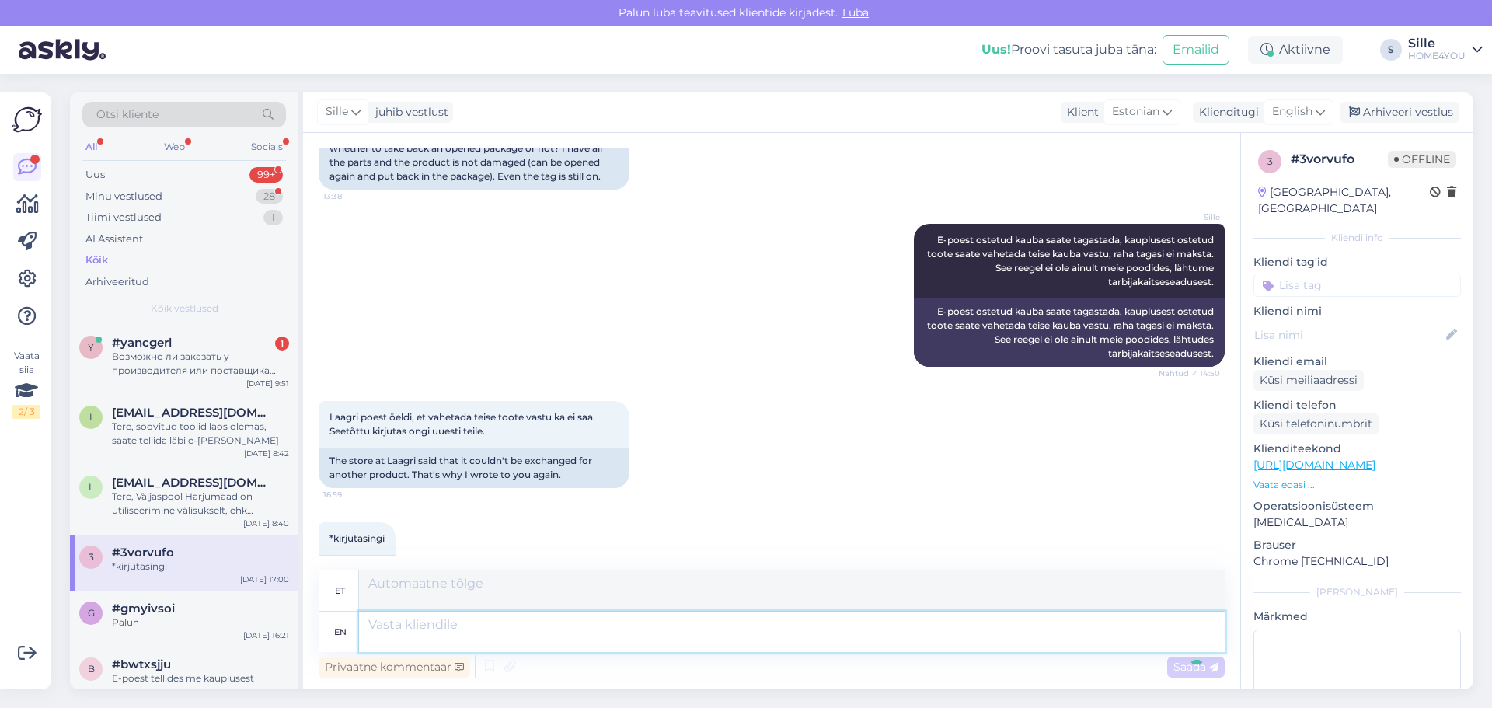
scroll to position [1037, 0]
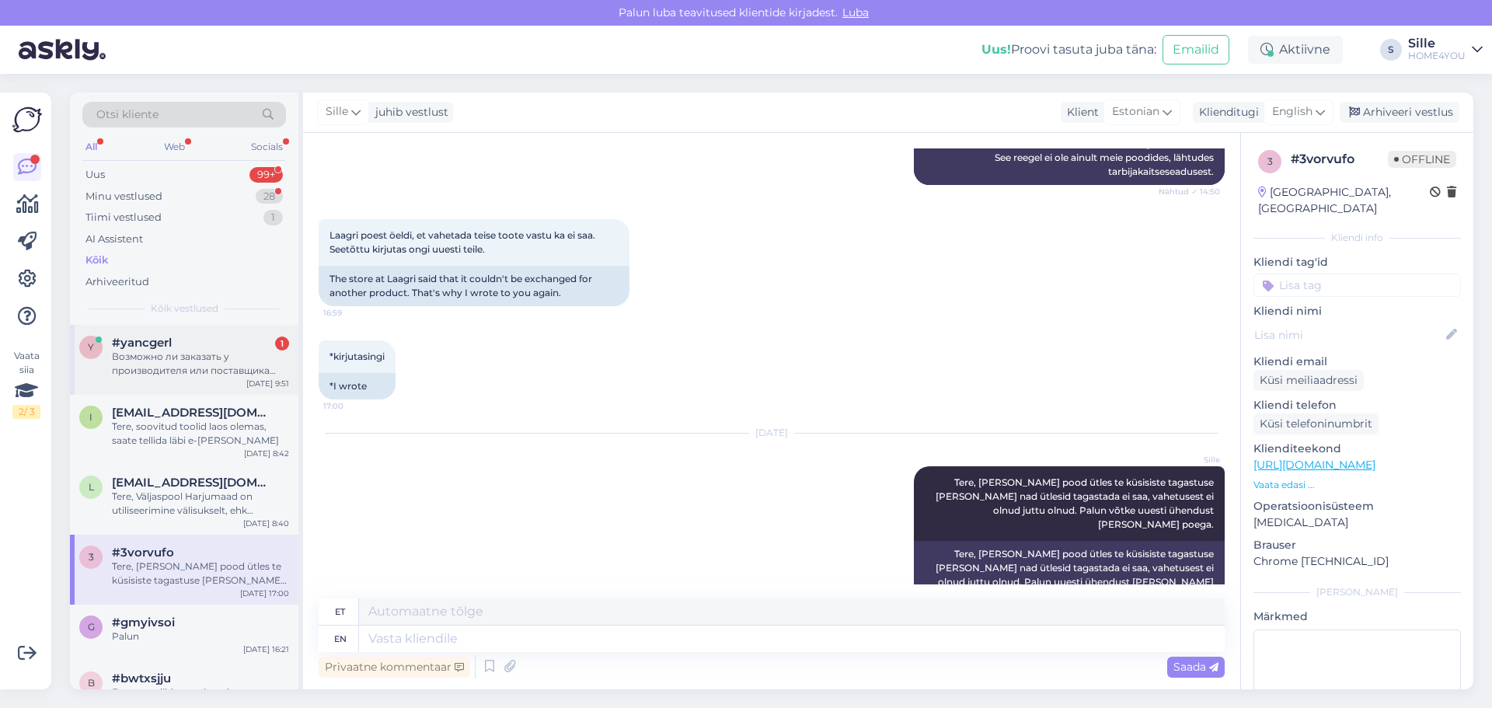
click at [228, 368] on div "Возможно ли заказать у производителя или поставщика новый экземпляр?" at bounding box center [200, 364] width 177 height 28
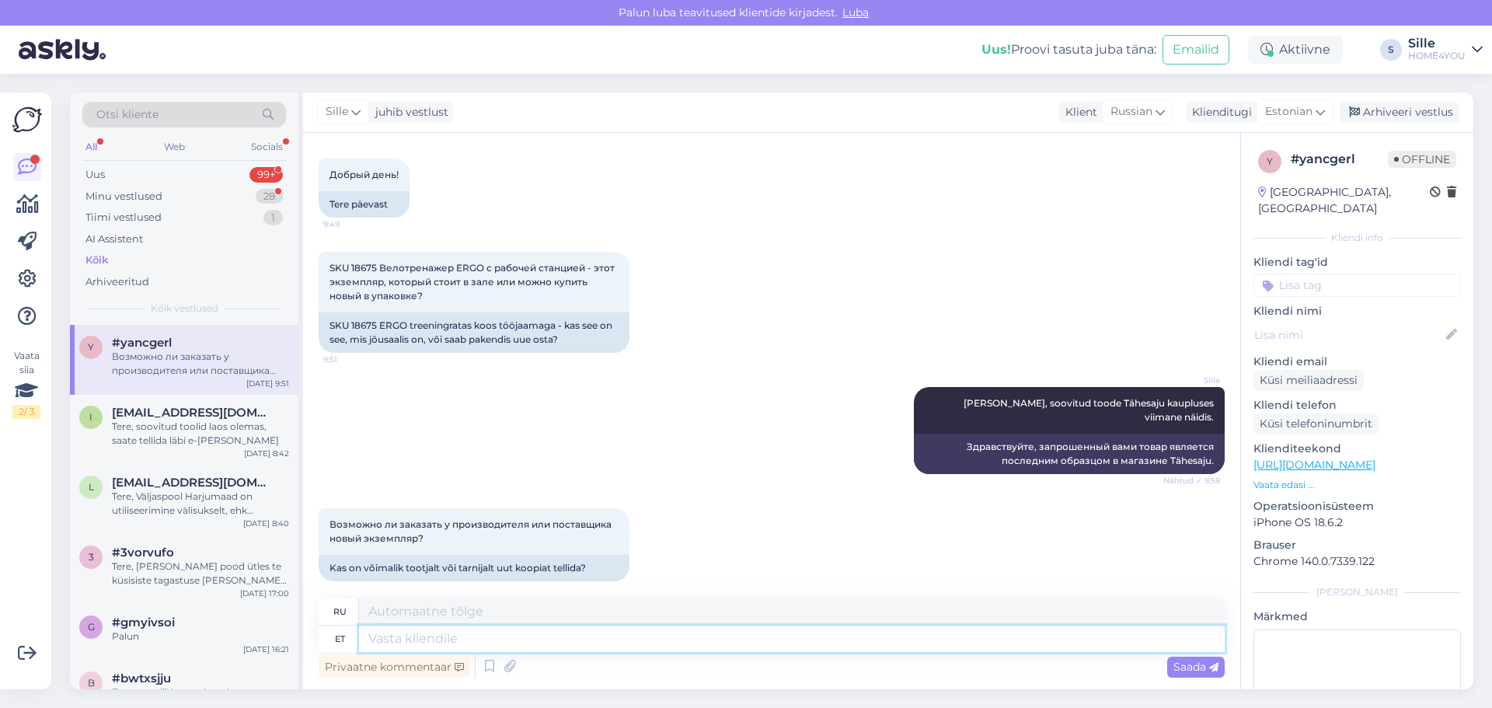
click at [534, 633] on textarea at bounding box center [792, 639] width 866 height 26
type textarea "h"
type textarea "Hetkel"
type textarea "В настоящее время"
type textarea "Hetkel ei o"
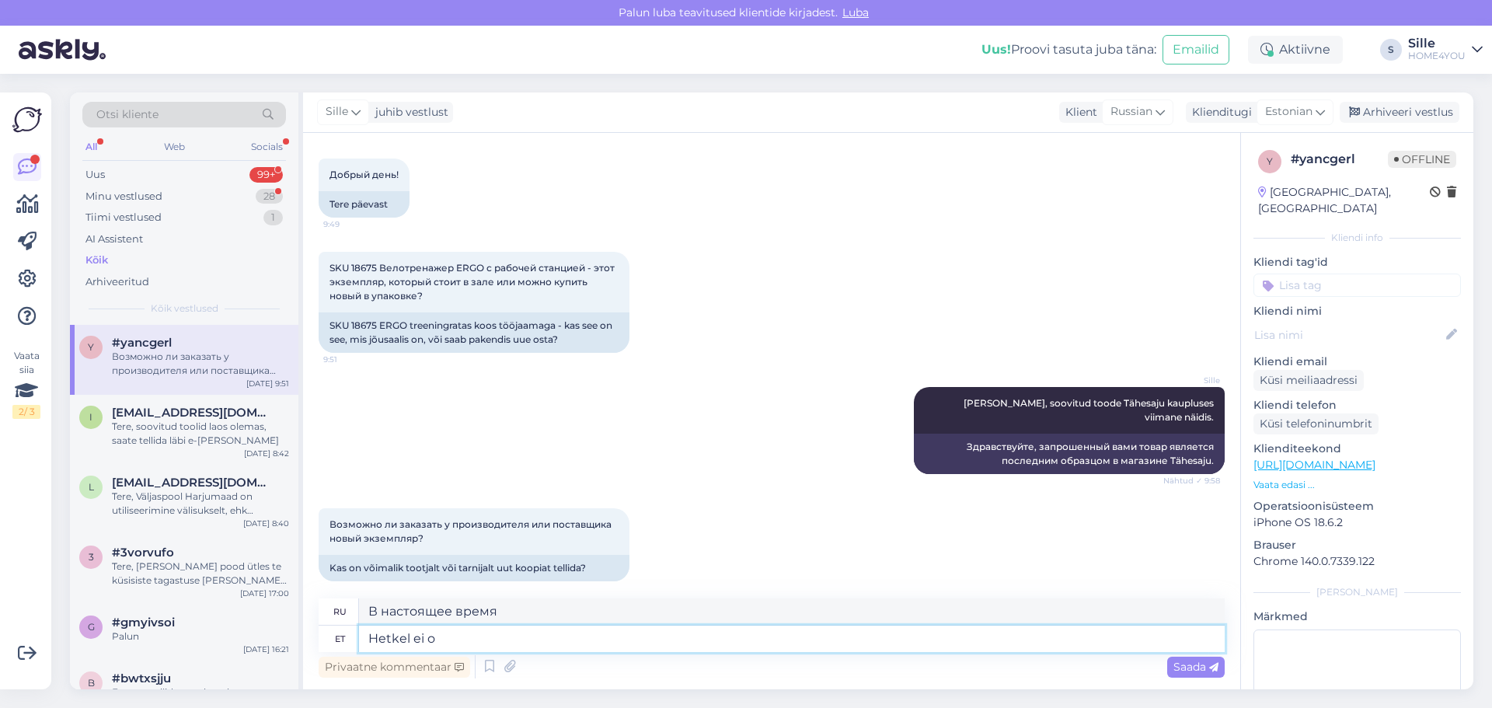
type textarea "В данный момент нет."
type textarea "Hetkel ei ole"
type textarea "В настоящее время недоступно"
type textarea "Hetkel ei ole antud tooteid j"
type textarea "В настоящее время нет доступных товаров."
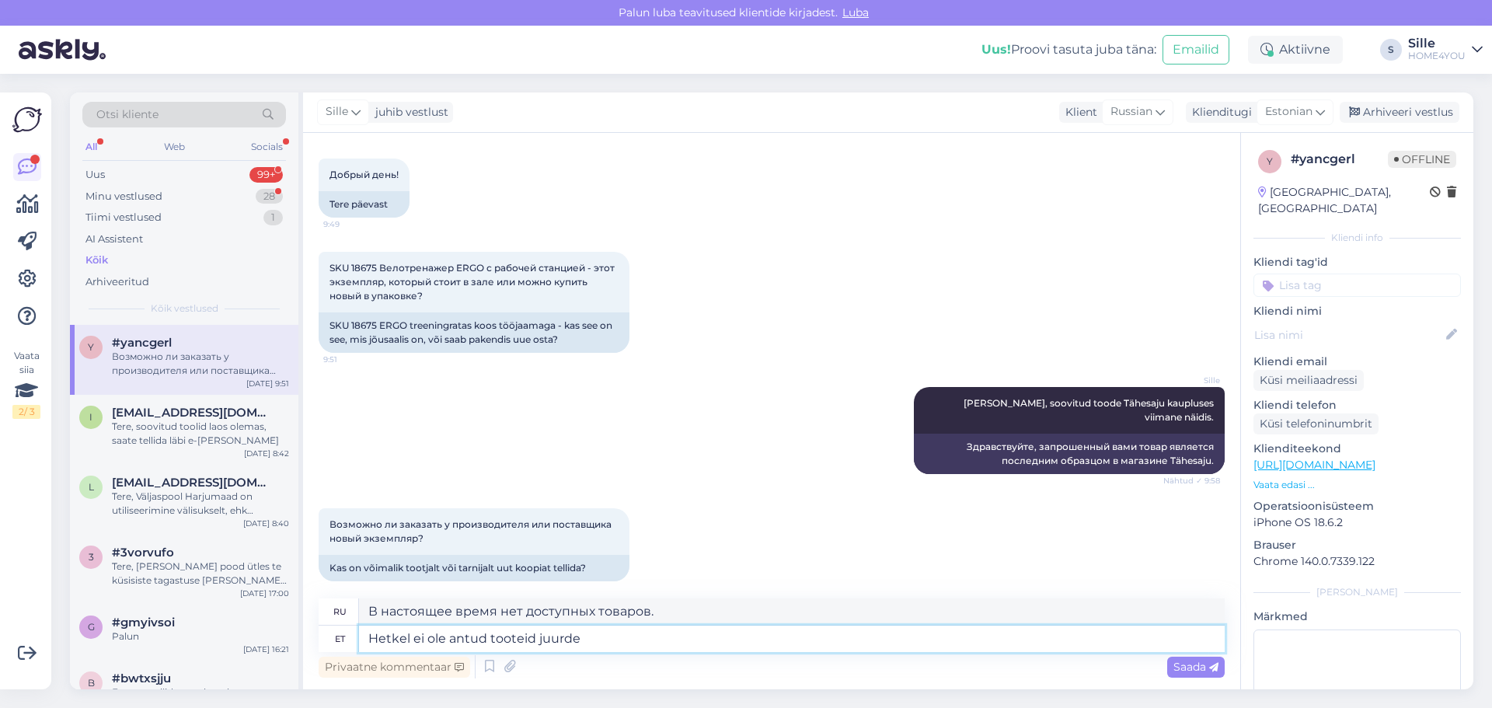
type textarea "Hetkel ei ole antud tooteid juurde t"
type textarea "На данный момент не добавлено ни одного товара."
type textarea "Hetkel ei ole antud tooteid juurde tulemas"
type textarea "В настоящее время новые продукты недоступны."
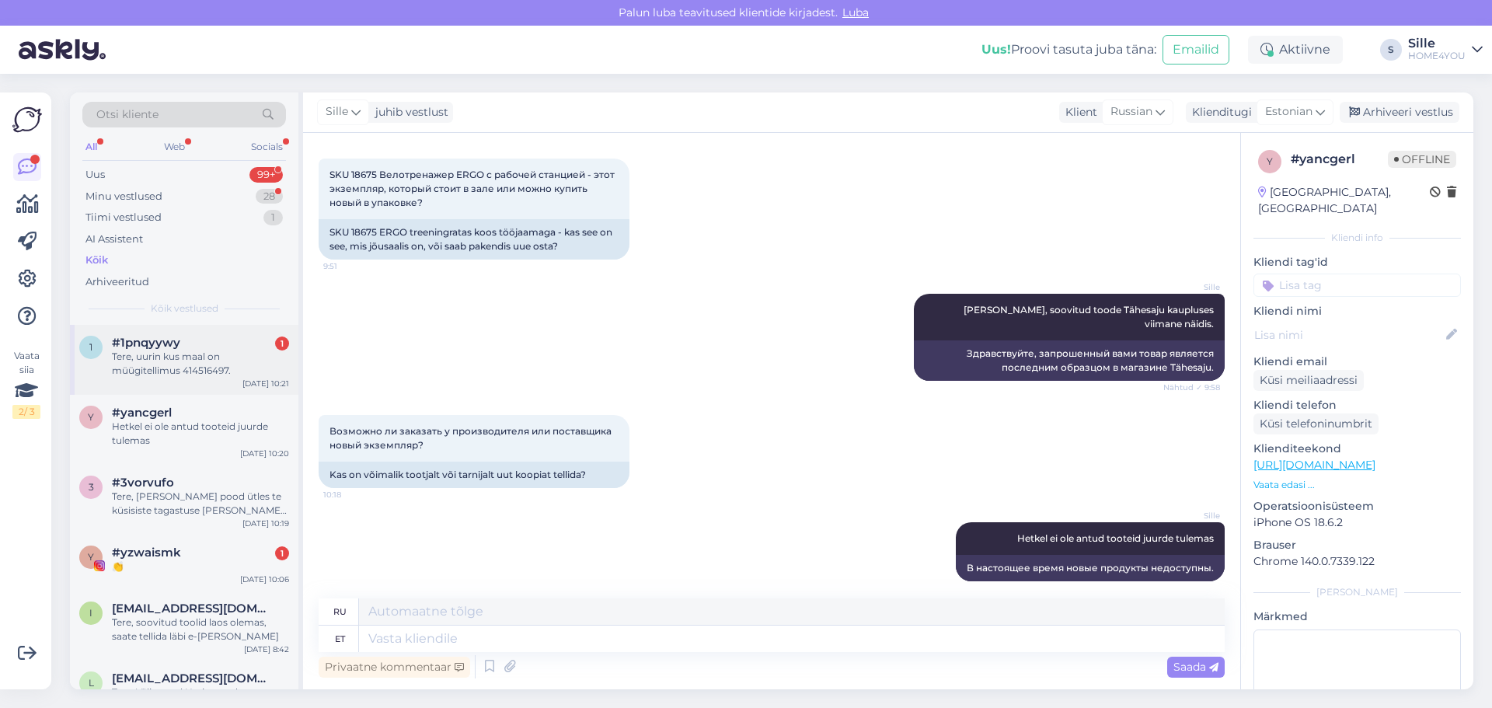
click at [176, 346] on span "#1pnqyywy" at bounding box center [146, 343] width 68 height 14
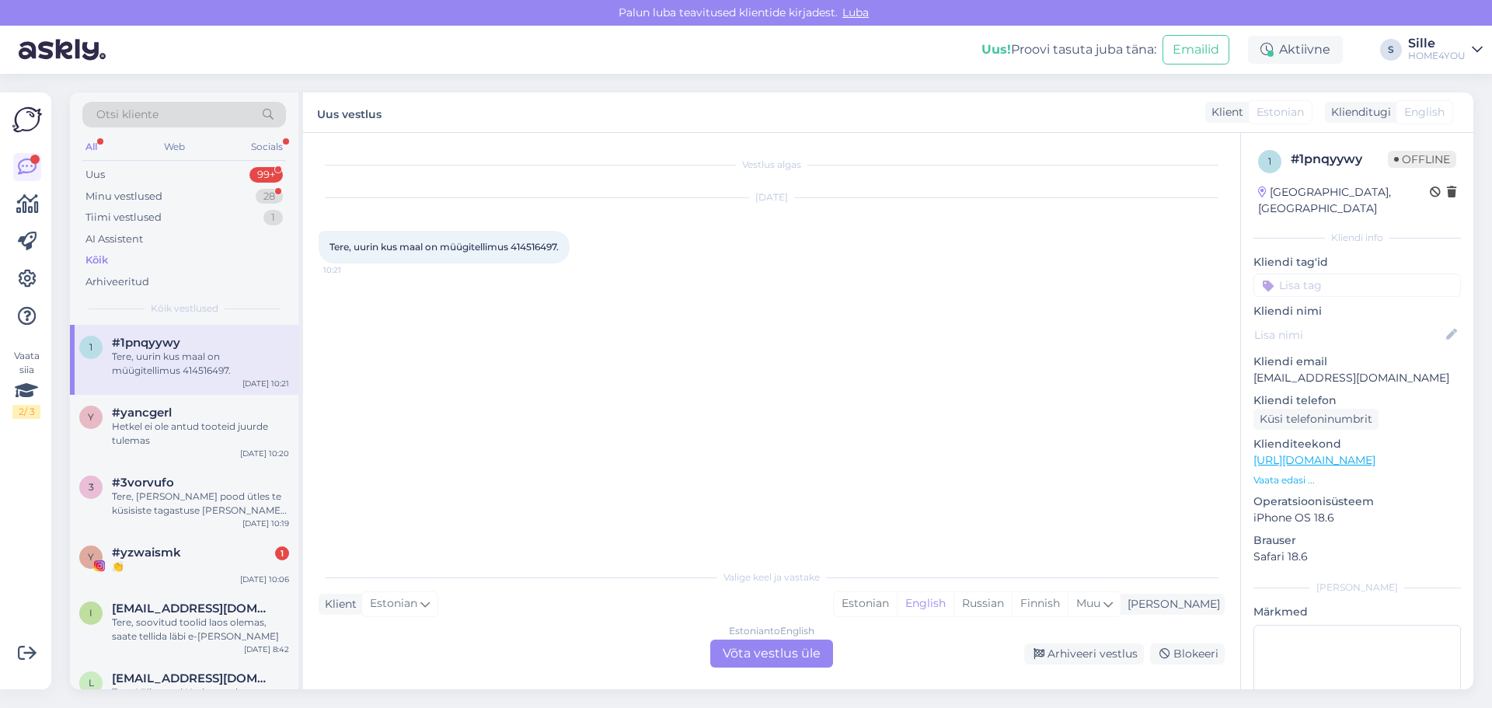
scroll to position [0, 0]
click at [540, 250] on span "Tere, uurin kus maal on müügitellimus 414516497." at bounding box center [443, 247] width 229 height 12
click at [540, 249] on span "Tere, uurin kus maal on müügitellimus 414516497." at bounding box center [443, 247] width 229 height 12
copy div "414516497. 10:21"
click at [753, 655] on div "Estonian to English Võta vestlus üle" at bounding box center [771, 654] width 123 height 28
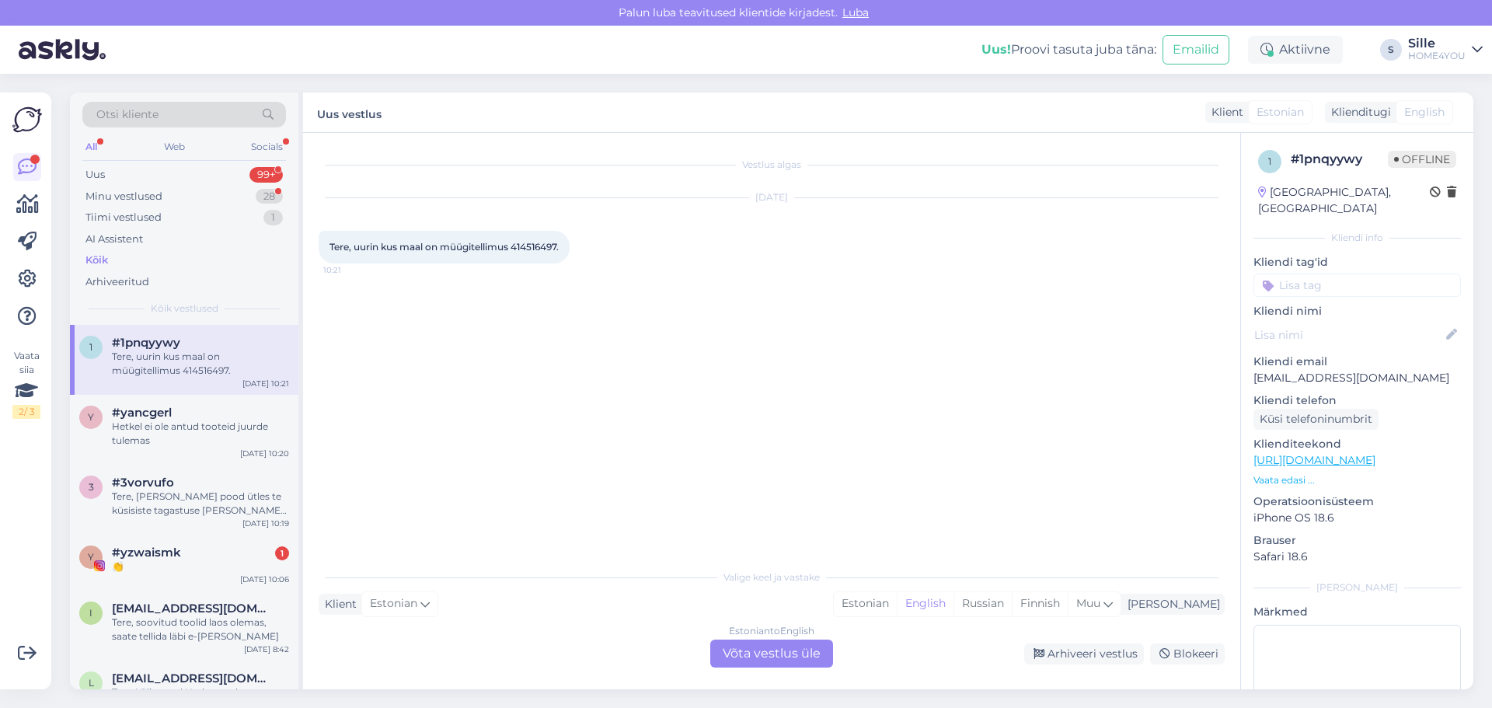
click at [755, 650] on div "Estonian to English Võta vestlus üle" at bounding box center [771, 654] width 123 height 28
click at [756, 651] on div "Estonian to English Võta vestlus üle" at bounding box center [771, 654] width 123 height 28
click at [727, 653] on div "Estonian to English Võta vestlus üle" at bounding box center [771, 654] width 123 height 28
click at [419, 606] on div "Estonian" at bounding box center [399, 603] width 77 height 25
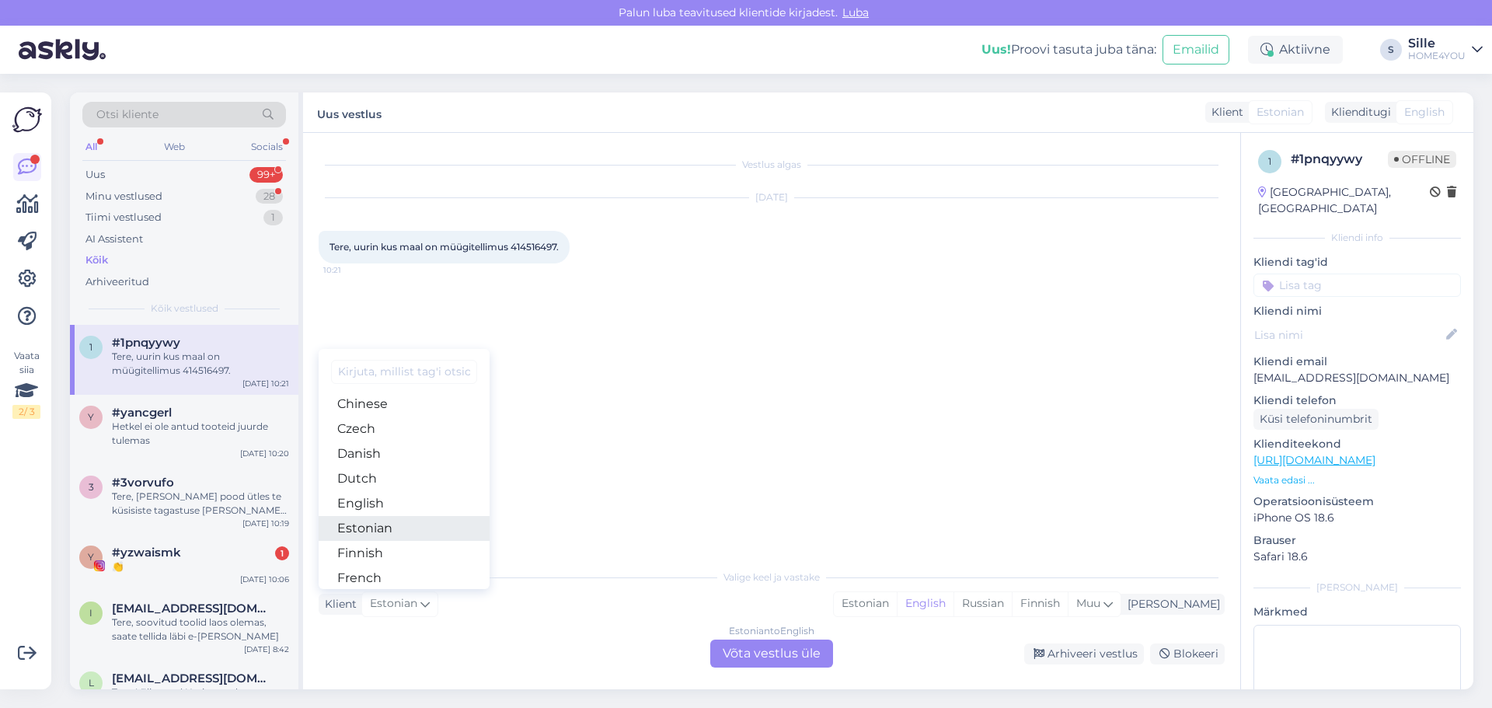
click at [400, 525] on link "Estonian" at bounding box center [404, 528] width 171 height 25
click at [634, 591] on div "Valige [PERSON_NAME] vastake Klient Estonian Arabic Belarusian Bulgarian Chines…" at bounding box center [772, 614] width 906 height 106
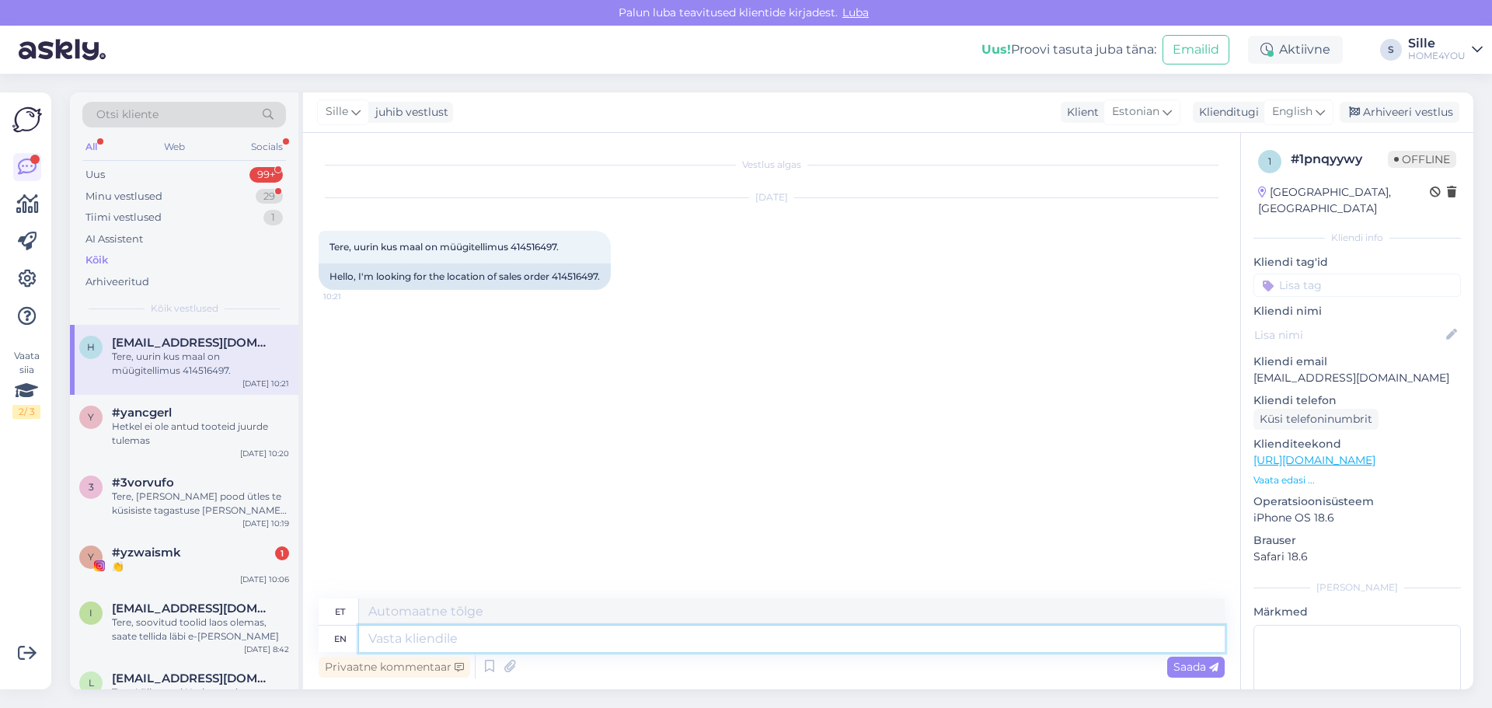
click at [615, 650] on textarea at bounding box center [792, 639] width 866 height 26
type textarea "Tere"
type textarea "Tere, o"
type textarea "Tere,"
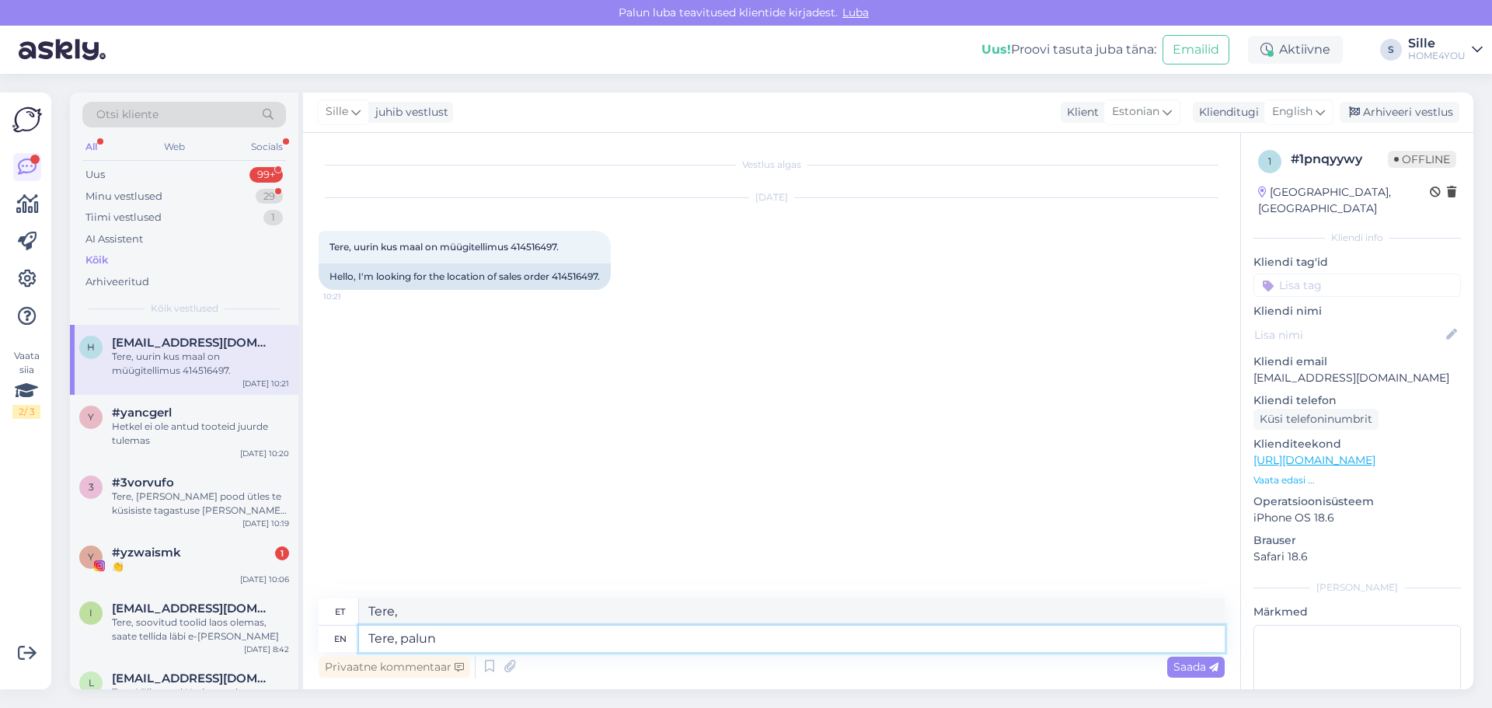
type textarea "Tere, palun u"
type textarea "Tere, palun"
type textarea "Tere, palun uurige"
type textarea "Tere, palun uurima"
type textarea "Tere, palun uurige tellimus e"
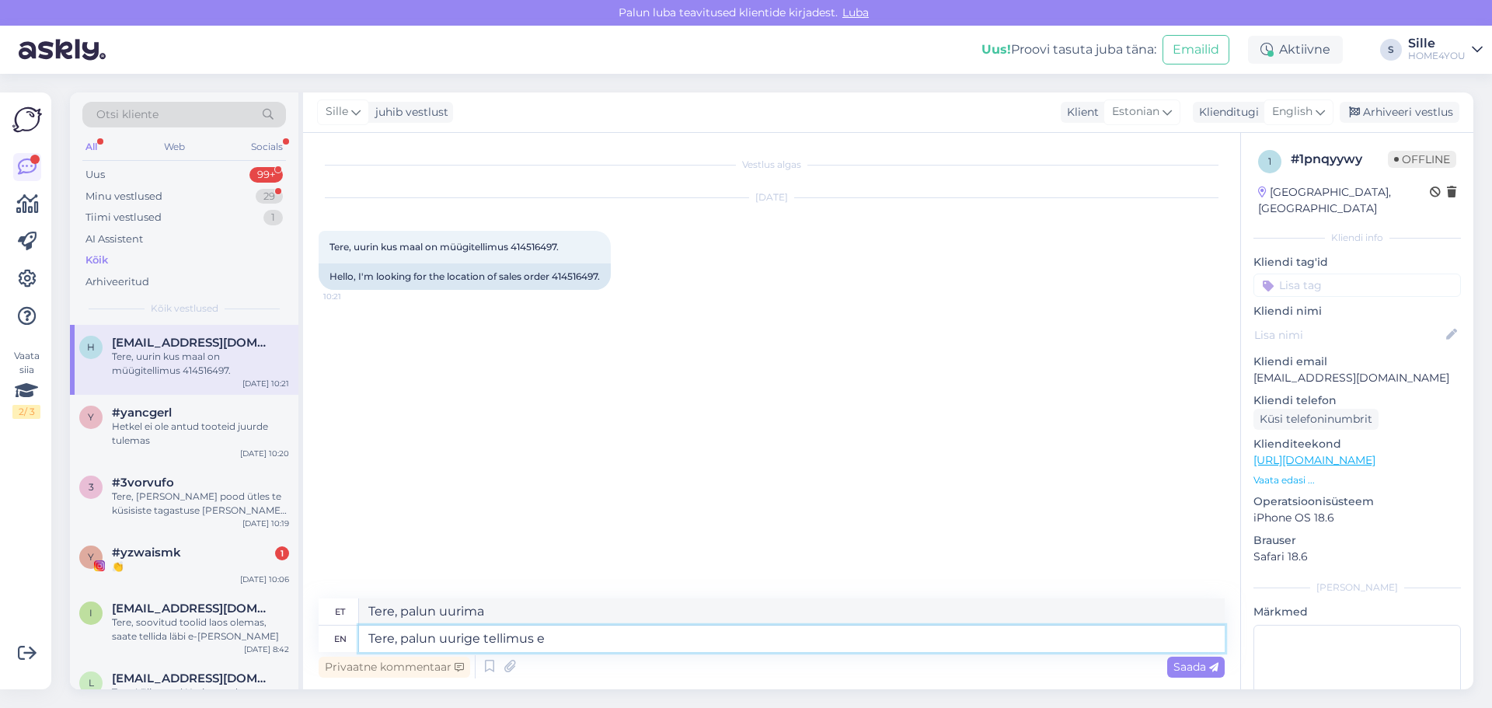
type textarea "Tere, palun uurimist tellimus"
type textarea "Tere, palun uurige tellimus ekohta"
type textarea "Tere, palun uurige tellimust"
type textarea "Tere, palun uurige tellimus ekohta Tähesaju k"
type textarea "Tere, palun uurige tellimus ekohta Tähesaju"
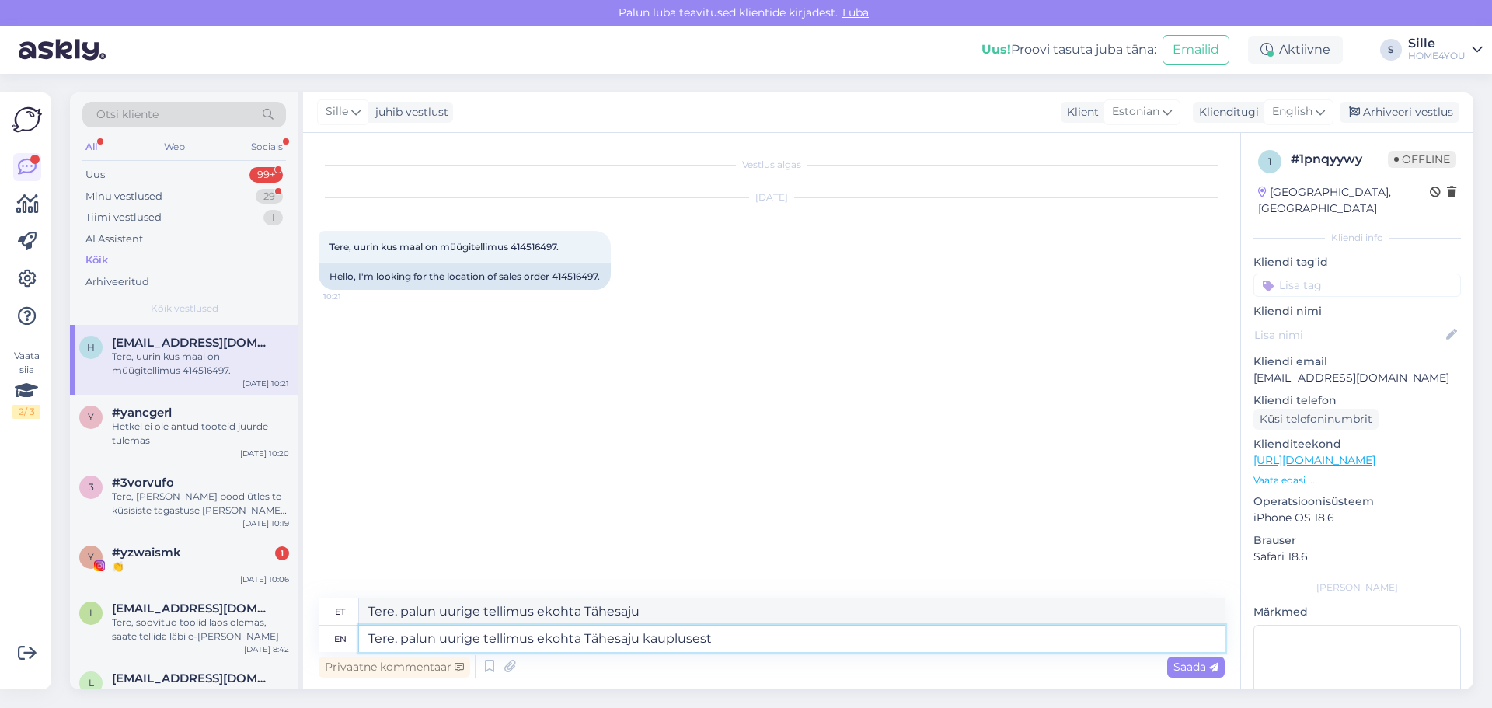
type textarea "Tere, palun uurige tellimus ekohta Tähesaju kauplusest"
type textarea "Tere, palun uurige tellimus ekohta Tähesaju kauplusest."
type textarea "Tere, palun uurige tellimus ekohta Tähesaju kauplusest. tel"
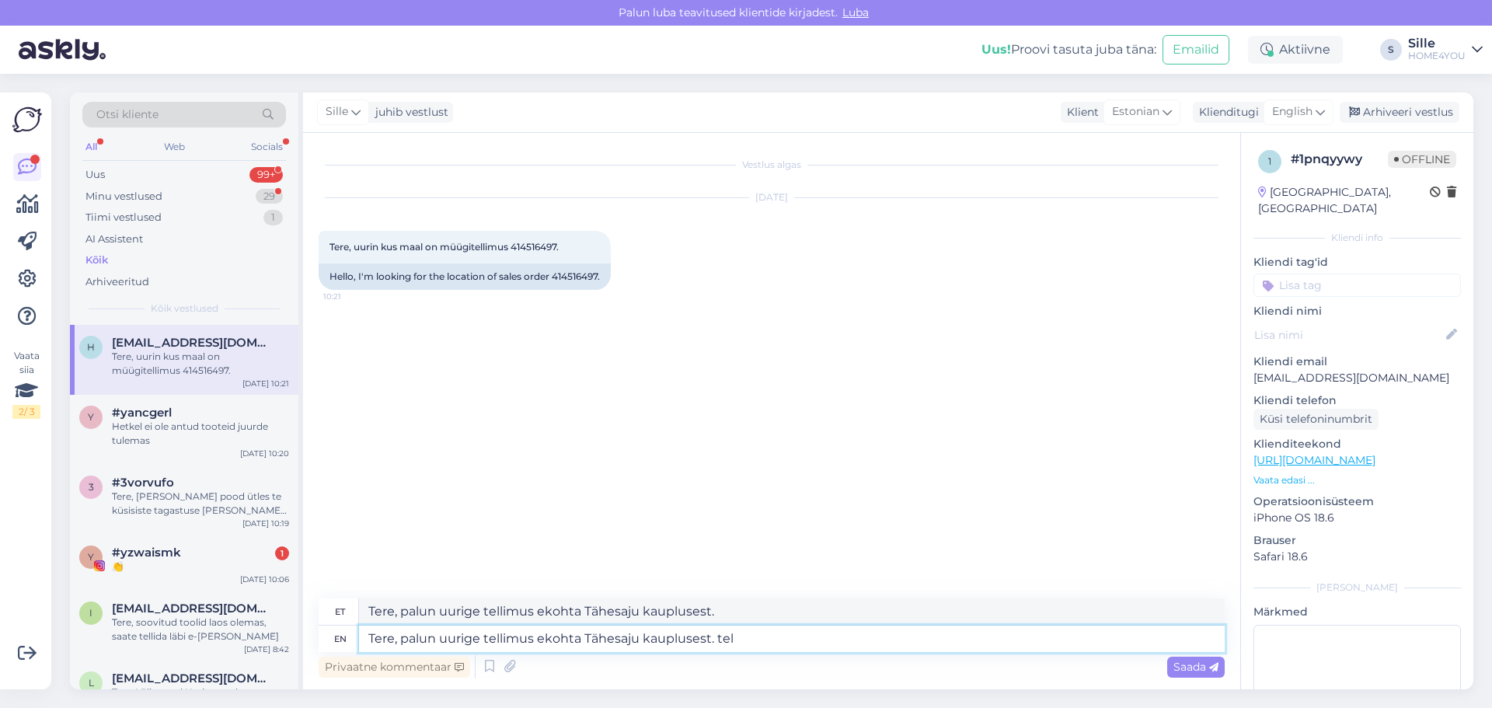
type textarea "Tere, palun uurige tellimus ekohta Tähesaju kauplusest. tel"
type textarea "Tere, palun uurige tellimus ekohta Tähesaju kauplusest. tel 530"
type textarea "Tere, palun uurige tellimus ekohta Tähesaju kauplusest. tel 53089"
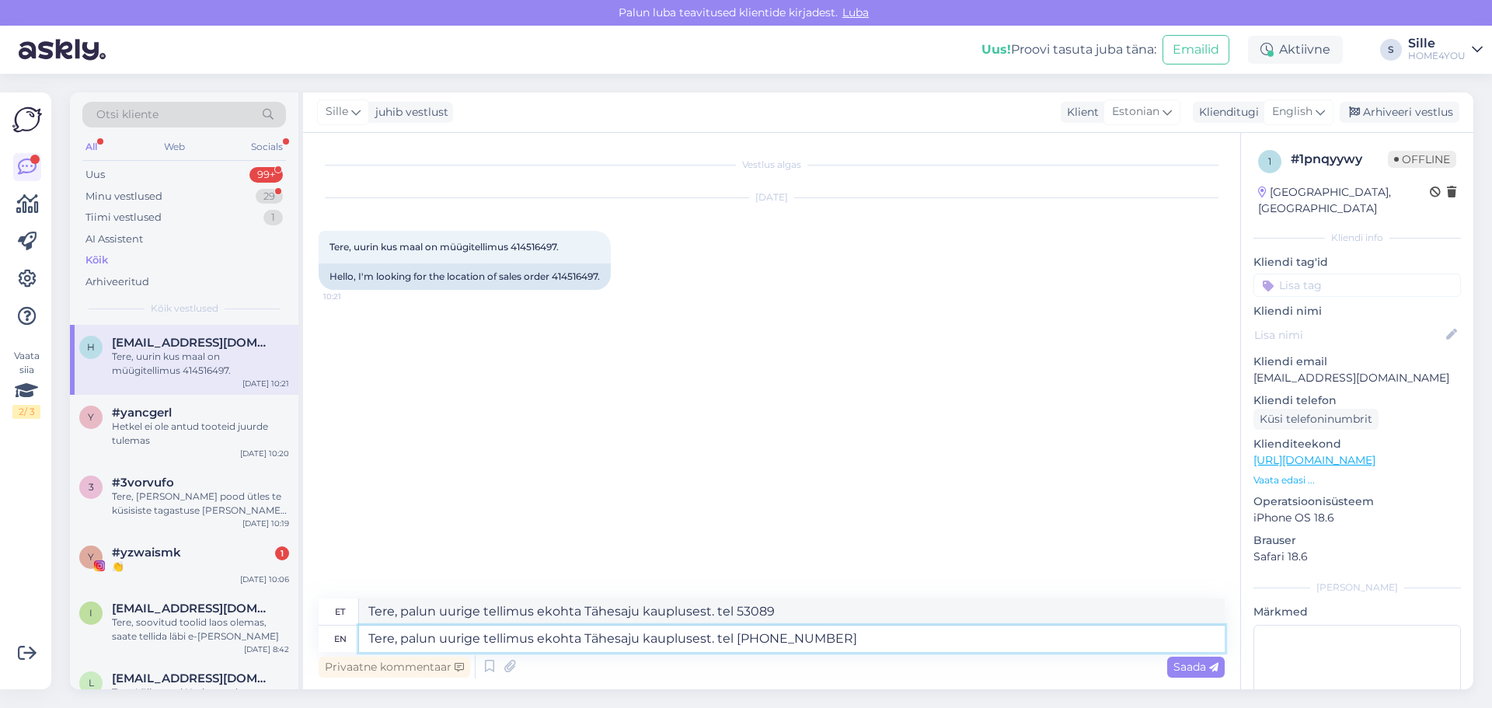
type textarea "Tere, palun uurige tellimus ekohta Tähesaju kauplusest. tel [PHONE_NUMBER]"
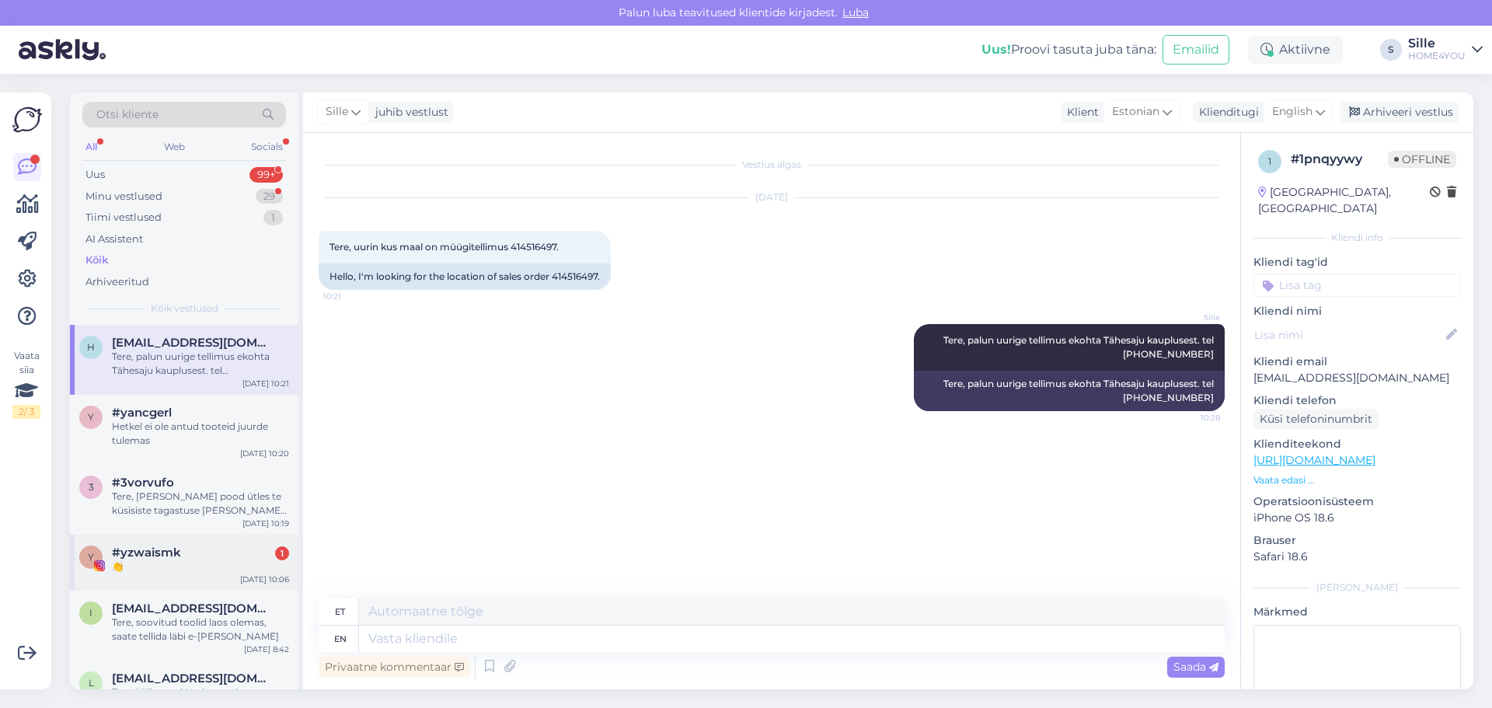
click at [214, 553] on div "#yzwaismk 1" at bounding box center [200, 553] width 177 height 14
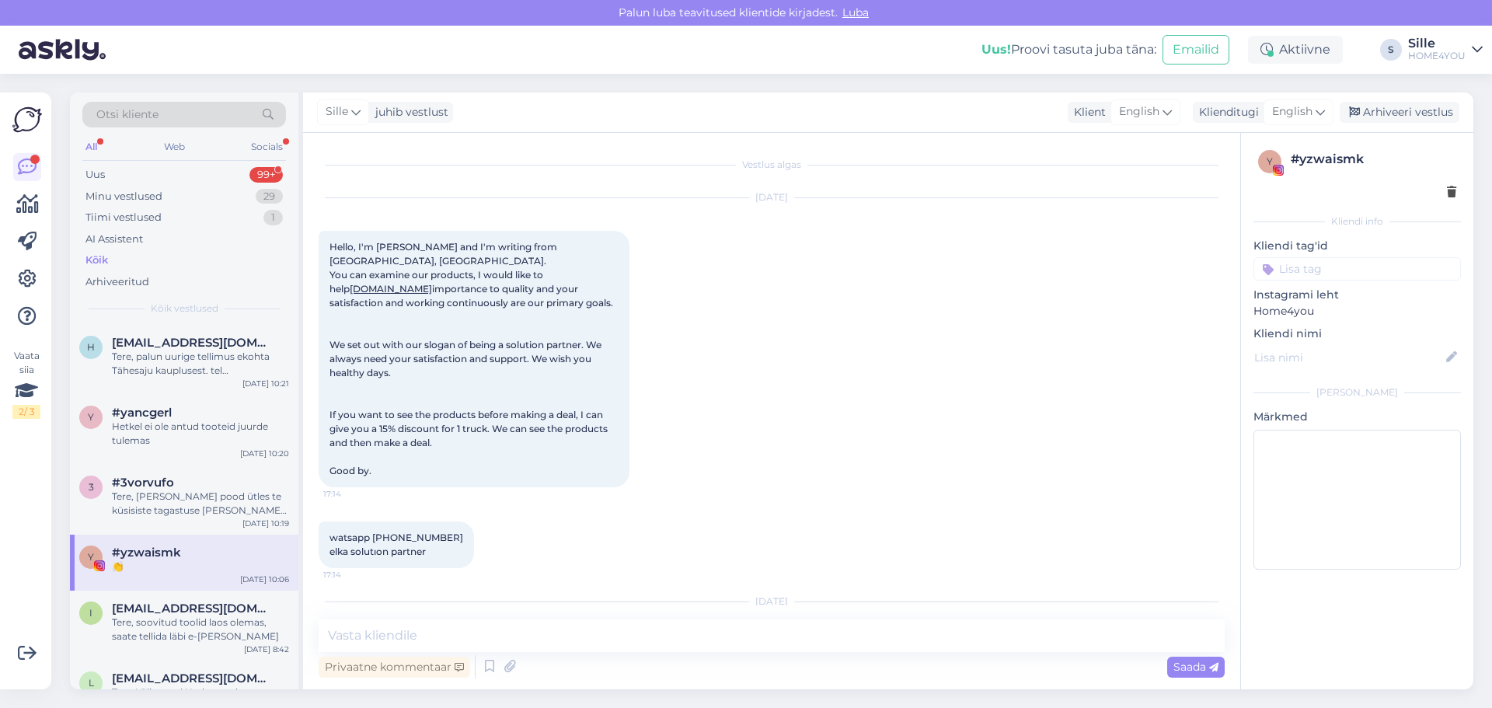
scroll to position [594, 0]
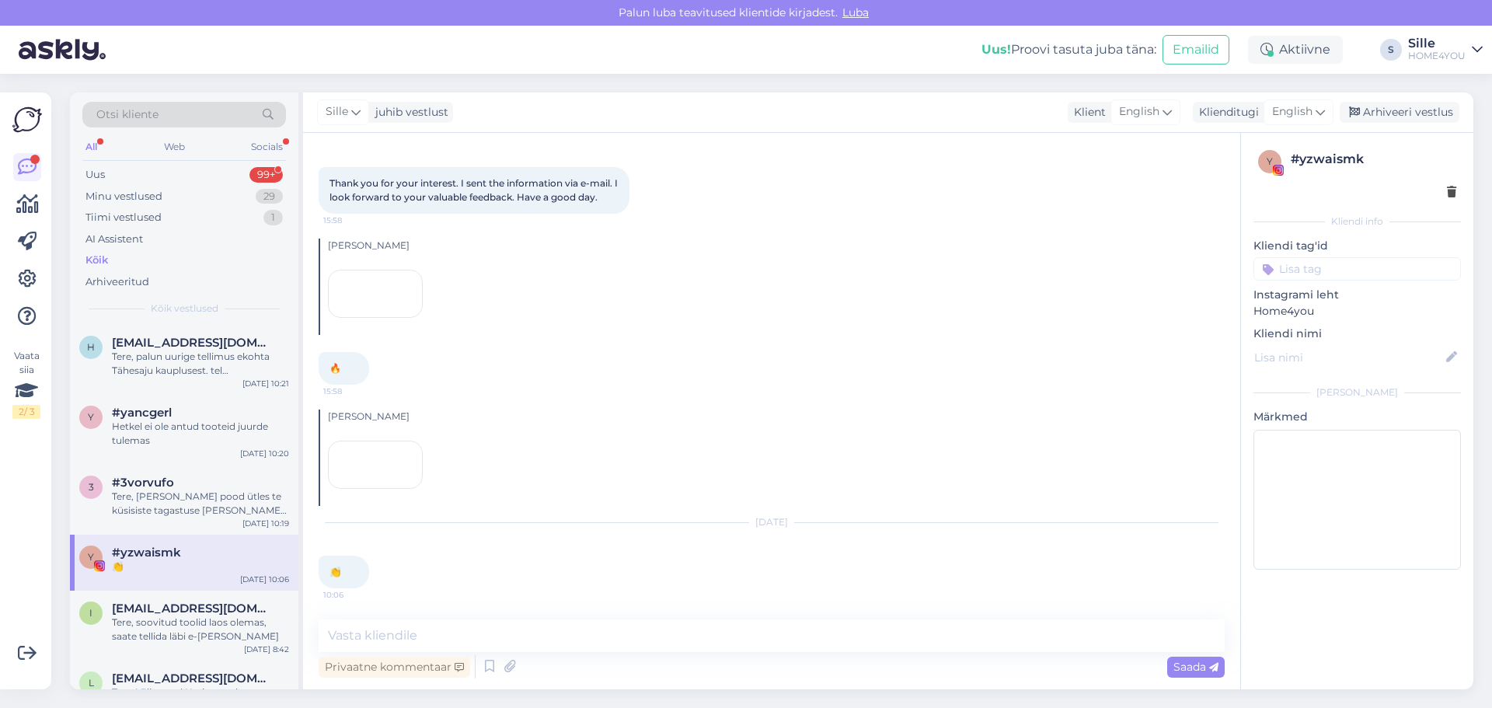
click at [413, 466] on div at bounding box center [375, 465] width 95 height 48
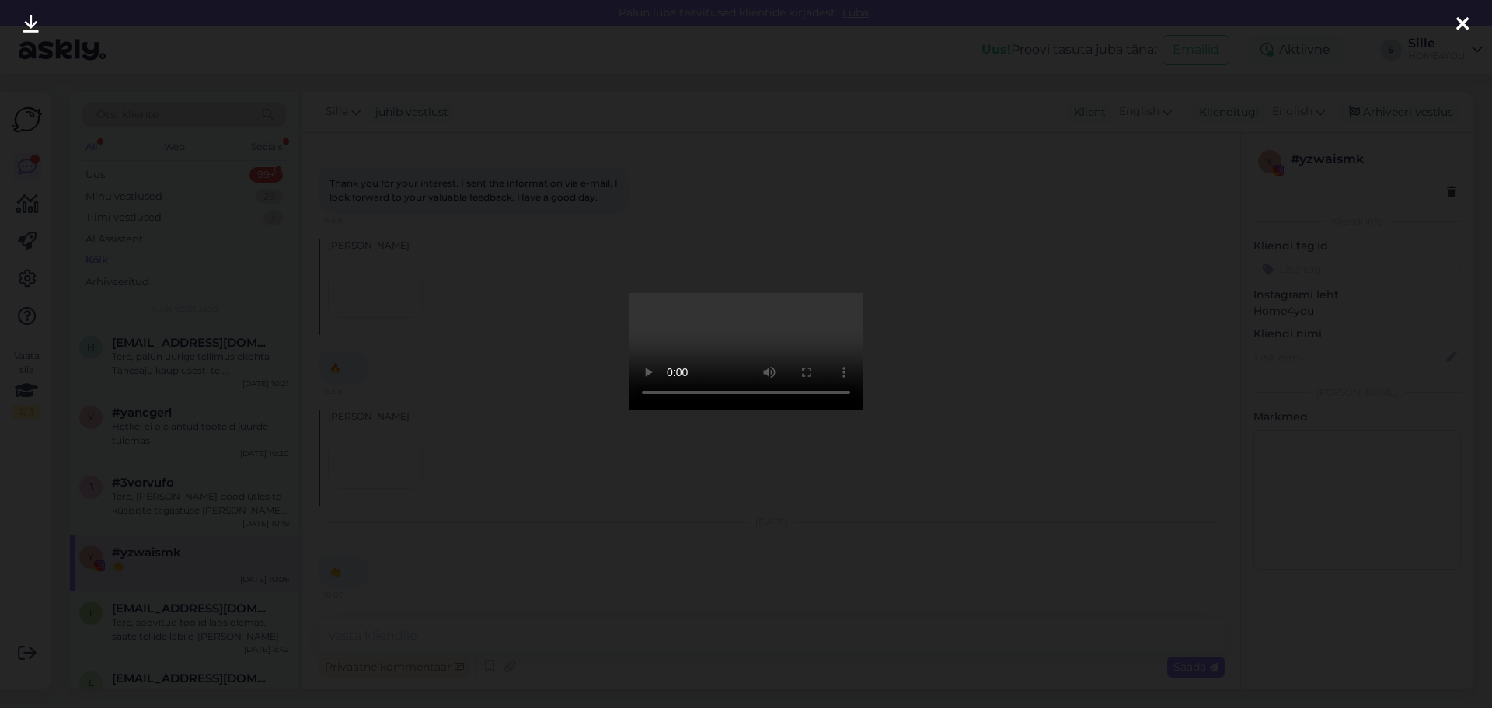
click at [1457, 23] on icon at bounding box center [1462, 25] width 12 height 20
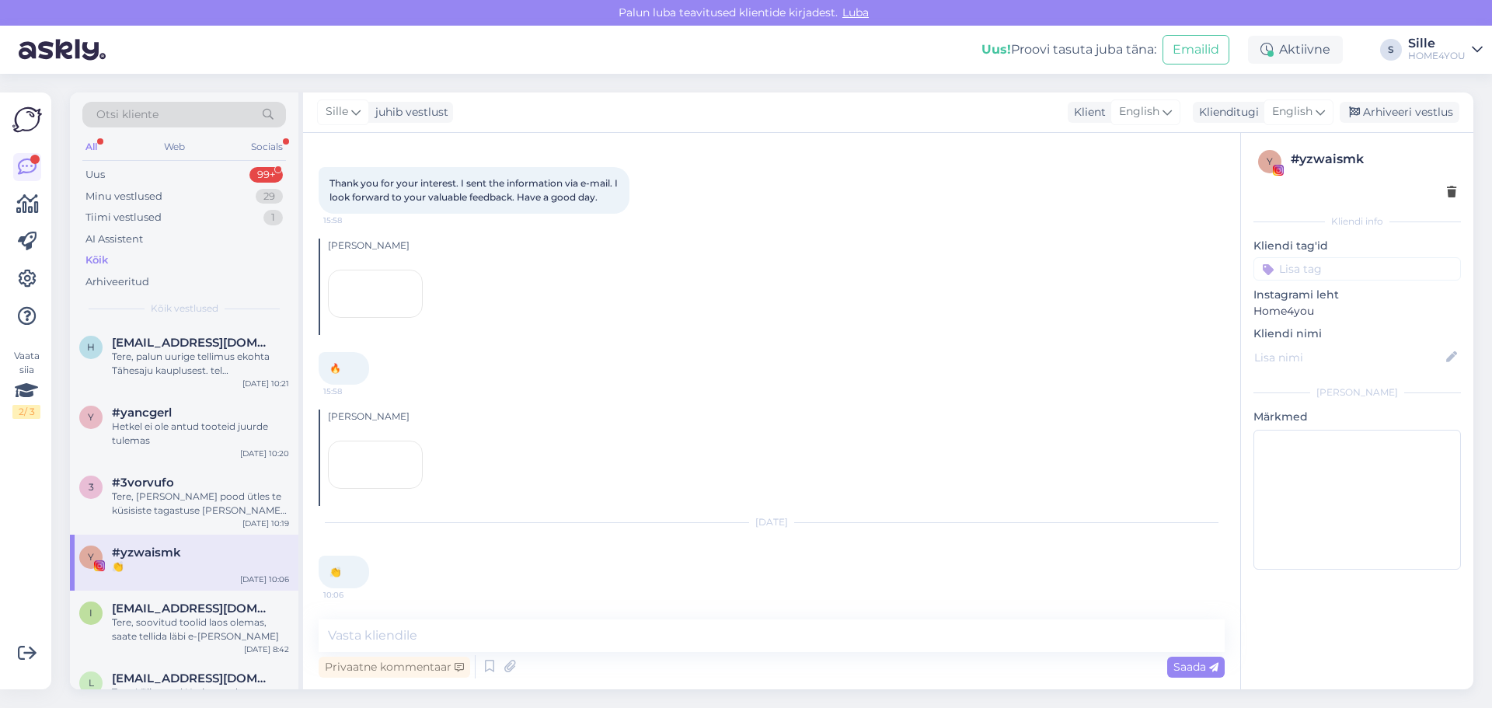
click at [98, 265] on div "Kõik" at bounding box center [96, 261] width 23 height 16
